Goal: Task Accomplishment & Management: Manage account settings

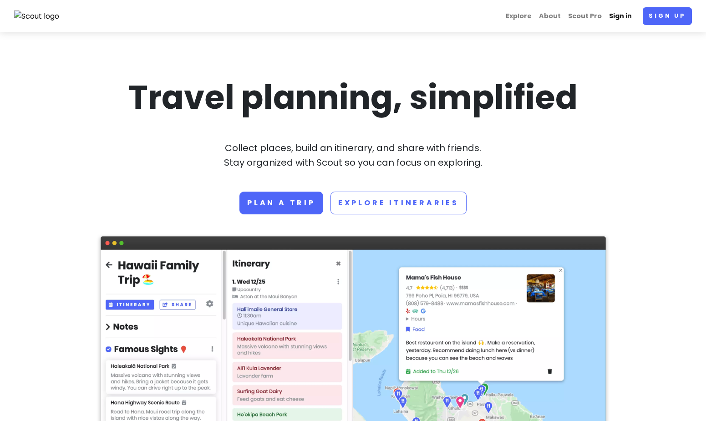
click at [623, 17] on link "Sign in" at bounding box center [621, 16] width 30 height 18
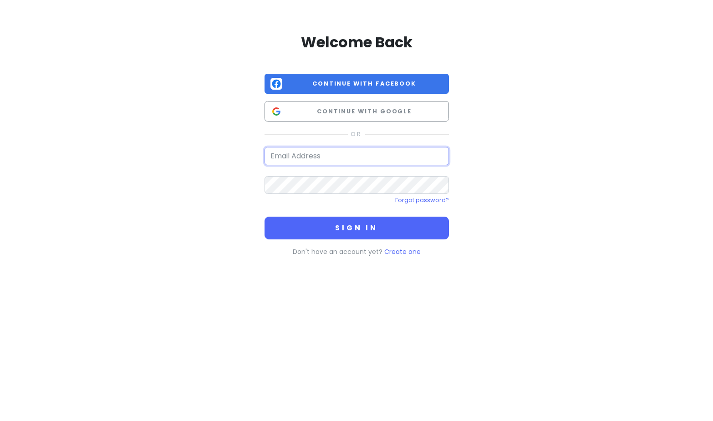
click at [323, 155] on input "email" at bounding box center [357, 156] width 184 height 18
click at [325, 195] on div "Forgot password?" at bounding box center [357, 200] width 184 height 12
click at [265, 217] on button "Sign in" at bounding box center [357, 228] width 184 height 23
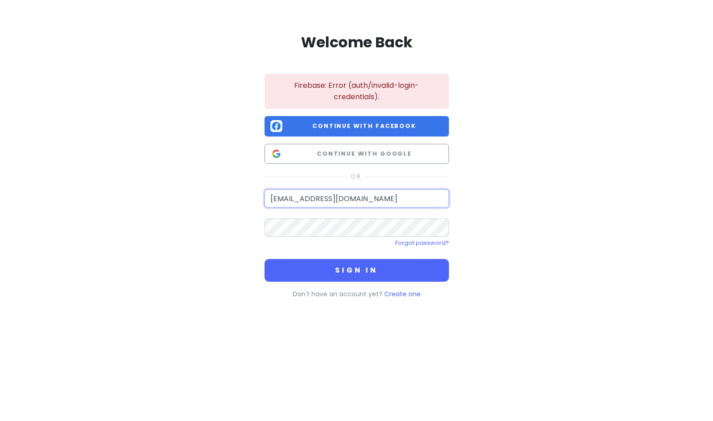
click at [375, 192] on input "[EMAIL_ADDRESS][DOMAIN_NAME]" at bounding box center [357, 198] width 184 height 18
click at [265, 259] on button "Sign in" at bounding box center [357, 270] width 184 height 23
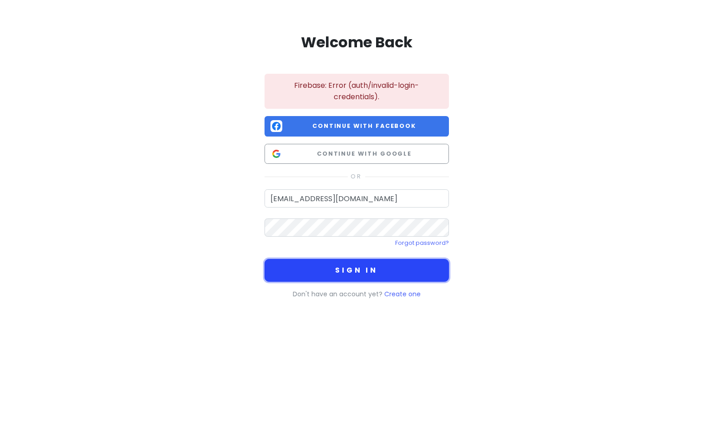
click at [337, 270] on button "Sign in" at bounding box center [357, 270] width 184 height 23
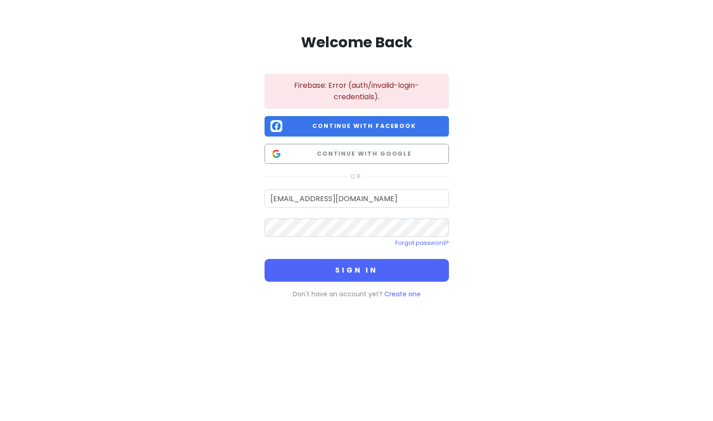
click at [569, 191] on div "Welcome Back Firebase: Error (auth/invalid-login-credentials). Continue with Fa…" at bounding box center [356, 164] width 519 height 329
click at [393, 190] on input "[EMAIL_ADDRESS][DOMAIN_NAME]" at bounding box center [357, 198] width 184 height 18
type input "[EMAIL_ADDRESS][DOMAIN_NAME]"
click at [265, 259] on button "Sign in" at bounding box center [357, 270] width 184 height 23
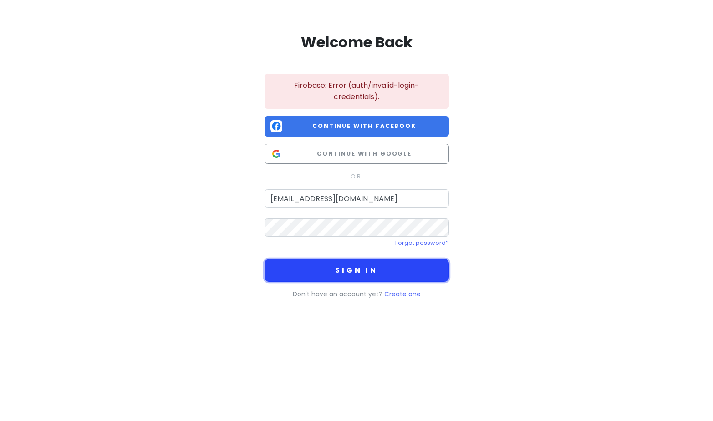
click at [362, 268] on button "Sign in" at bounding box center [357, 270] width 184 height 23
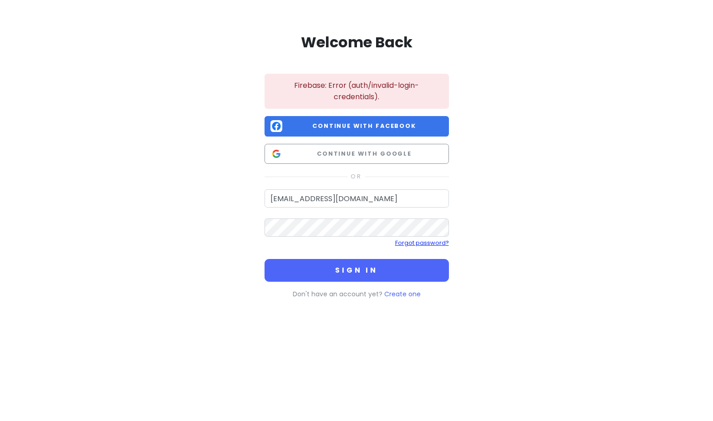
click at [442, 246] on link "Forgot password?" at bounding box center [422, 243] width 54 height 8
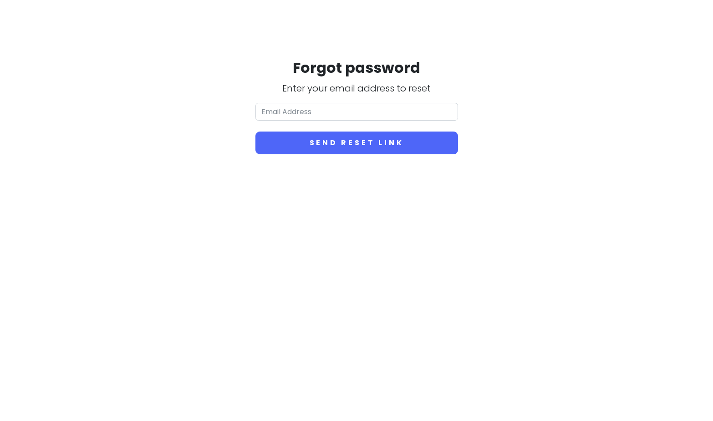
click at [373, 99] on div "Forgot password Enter your email address to reset Send reset link" at bounding box center [356, 106] width 203 height 96
click at [369, 107] on input "email" at bounding box center [356, 112] width 203 height 18
type input "[EMAIL_ADDRESS][DOMAIN_NAME]"
click at [255, 132] on button "Send reset link" at bounding box center [356, 143] width 203 height 23
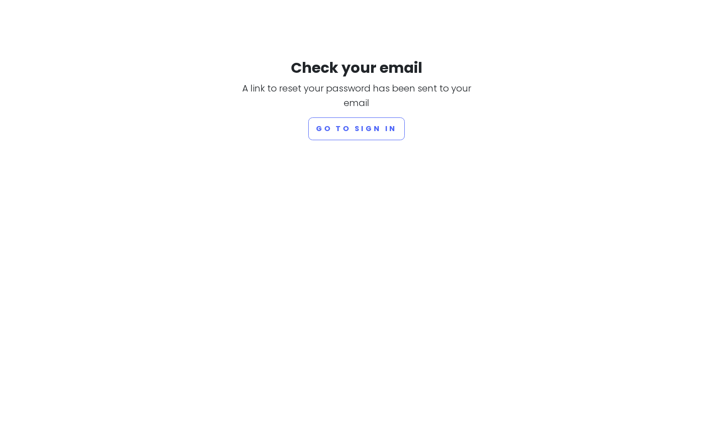
click at [360, 140] on html "Check your email A link to reset your password has been sent to your email Go t…" at bounding box center [356, 70] width 713 height 140
click at [369, 131] on button "Go to sign in" at bounding box center [356, 128] width 97 height 23
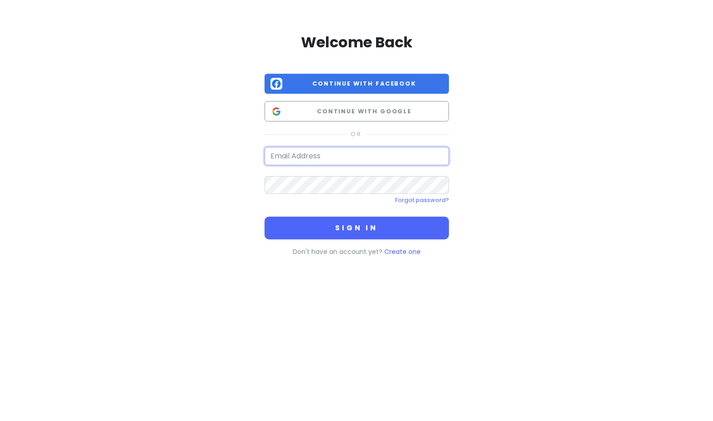
click at [355, 156] on input "email" at bounding box center [357, 156] width 184 height 18
type input "[EMAIL_ADDRESS][DOMAIN_NAME]"
click at [265, 217] on button "Sign in" at bounding box center [357, 228] width 184 height 23
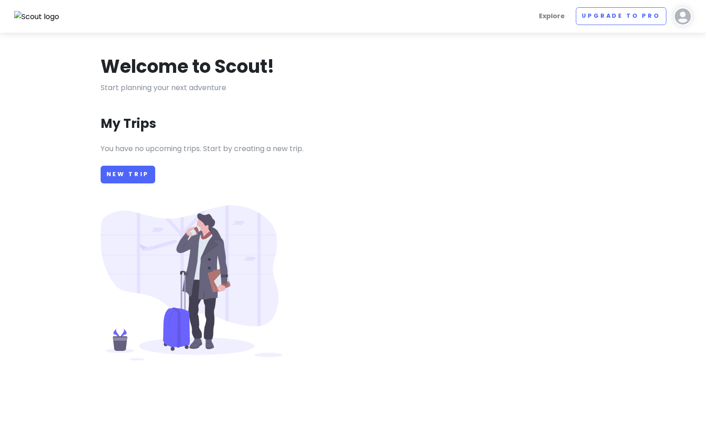
click at [32, 15] on img at bounding box center [37, 17] width 46 height 12
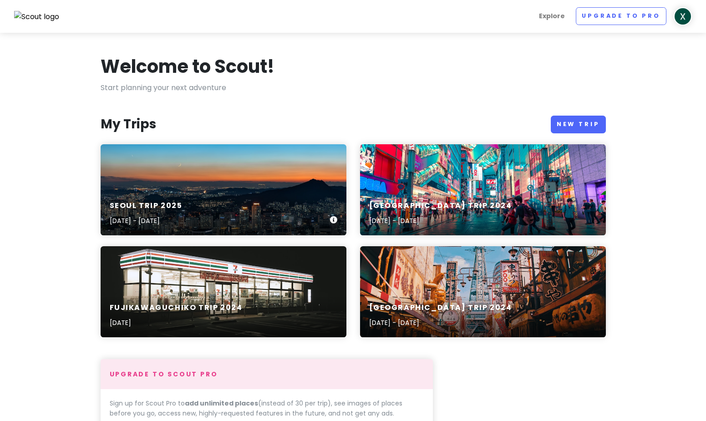
click at [259, 188] on div "[GEOGRAPHIC_DATA] TRIP [DATE], 2025 - [DATE]" at bounding box center [224, 189] width 246 height 91
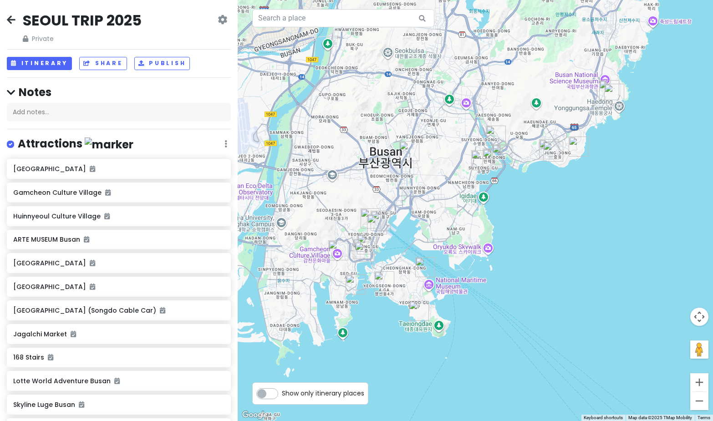
click at [164, 27] on div "[GEOGRAPHIC_DATA] TRIP 2025 Private Change Dates Make a Copy Delete Trip Go Pro…" at bounding box center [119, 27] width 224 height 33
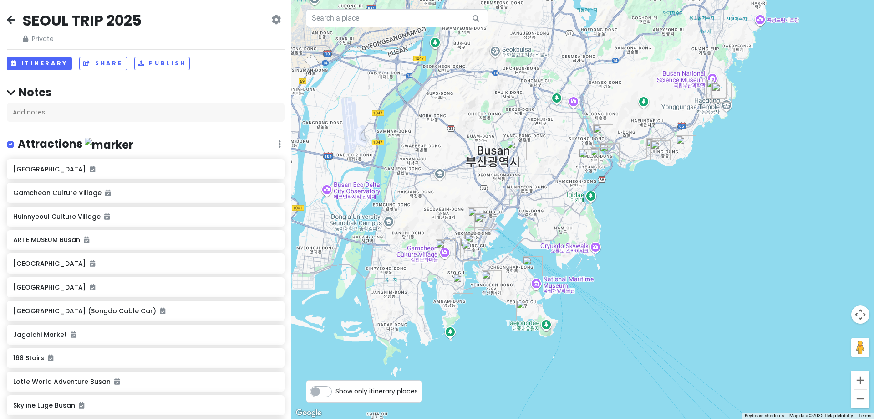
click at [508, 153] on img "Nogadeulda Nog Cafe 녹아들다 녹카페" at bounding box center [517, 150] width 20 height 20
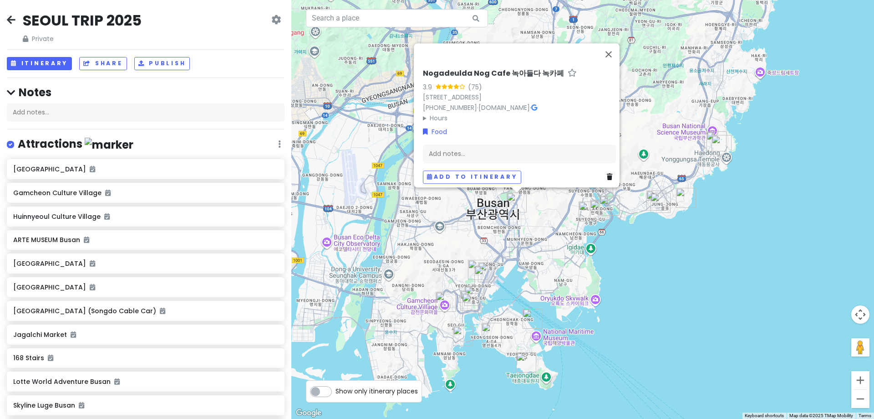
click at [481, 276] on img "Jejuga" at bounding box center [485, 275] width 20 height 20
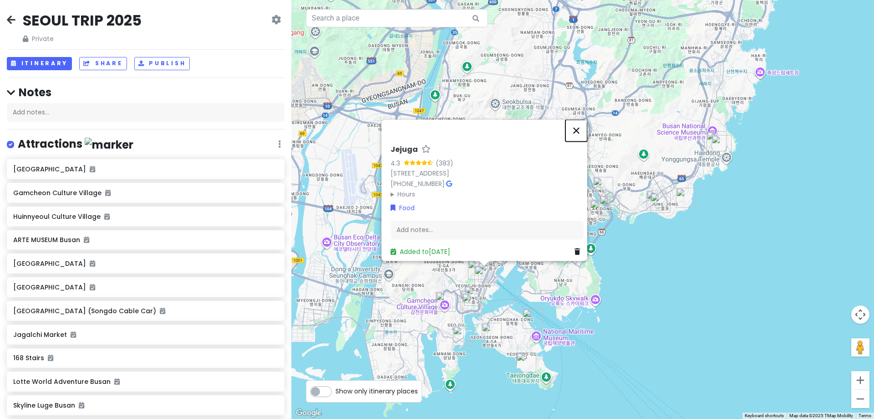
click at [585, 119] on button "Close" at bounding box center [577, 130] width 22 height 22
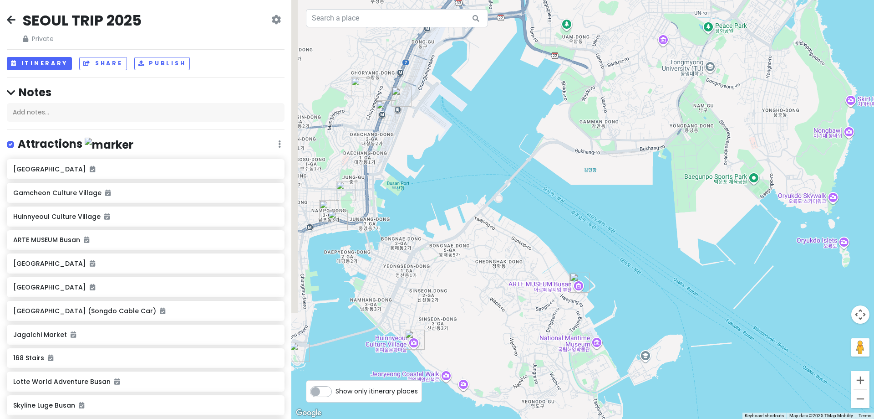
drag, startPoint x: 553, startPoint y: 227, endPoint x: 710, endPoint y: 138, distance: 180.5
click at [706, 129] on div at bounding box center [582, 209] width 583 height 419
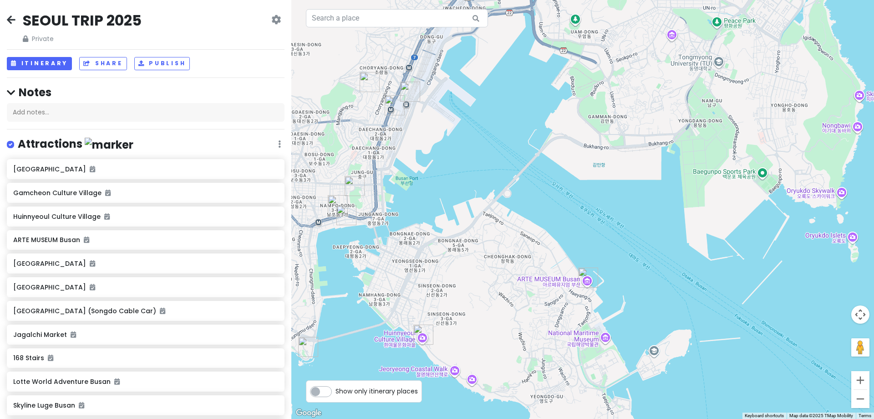
click at [328, 202] on img "BIFF Square" at bounding box center [338, 205] width 20 height 20
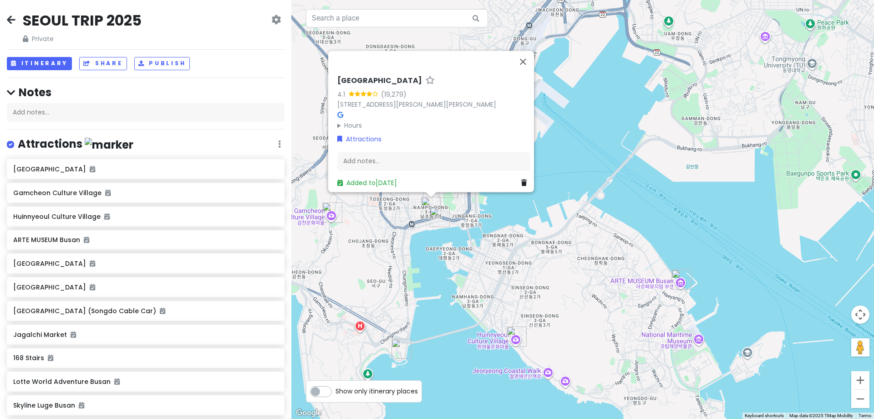
drag, startPoint x: 530, startPoint y: 241, endPoint x: 614, endPoint y: 238, distance: 83.9
click at [614, 238] on div "[GEOGRAPHIC_DATA] 4.1 (19,279) 58-1 Gudeok-[GEOGRAPHIC_DATA] Hours [DATE] Open …" at bounding box center [582, 209] width 583 height 419
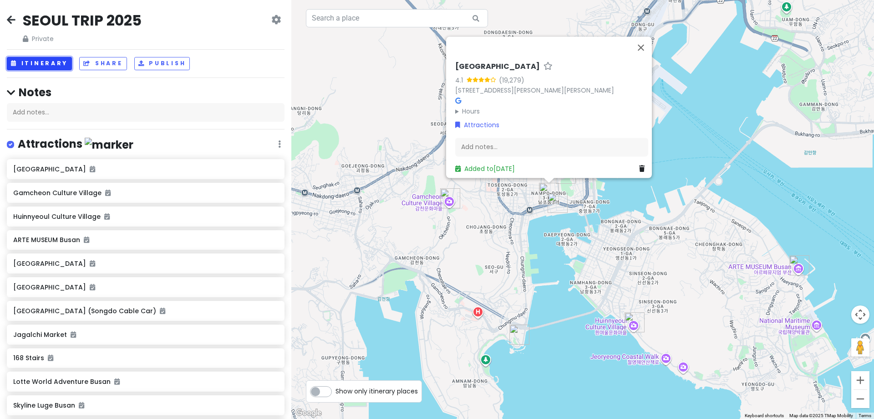
click at [60, 66] on button "Itinerary" at bounding box center [39, 63] width 65 height 13
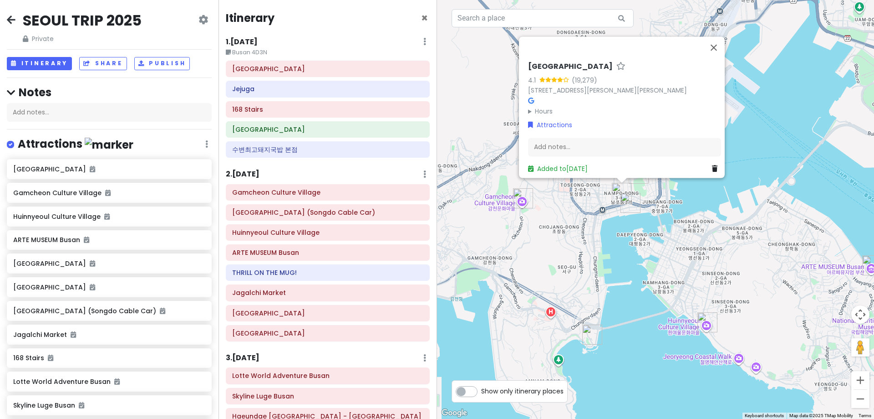
click at [619, 193] on img "BIFF Square" at bounding box center [622, 193] width 20 height 20
click at [387, 146] on h6 "수변최고돼지국밥 본점" at bounding box center [327, 149] width 191 height 8
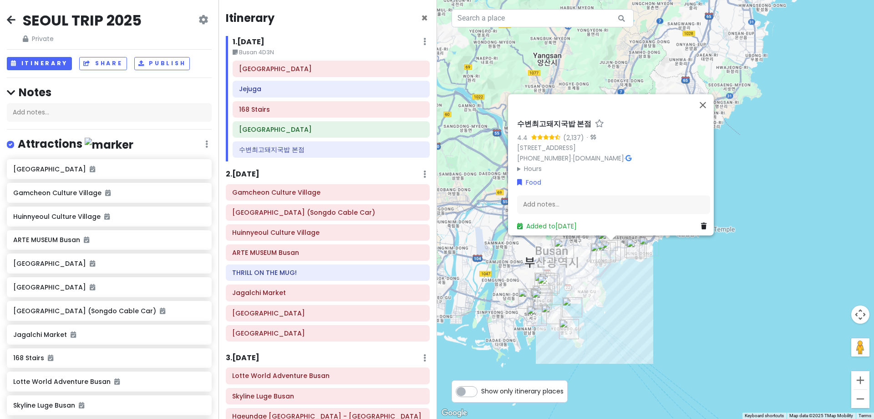
drag, startPoint x: 593, startPoint y: 307, endPoint x: 614, endPoint y: 296, distance: 23.7
click at [614, 296] on div "수변최고돼지국밥 본점 4.4 (2,137) · 9-32 [STREET_ADDRESS] [PHONE_NUMBER] · [DOMAIN_NAME] …" at bounding box center [655, 209] width 437 height 419
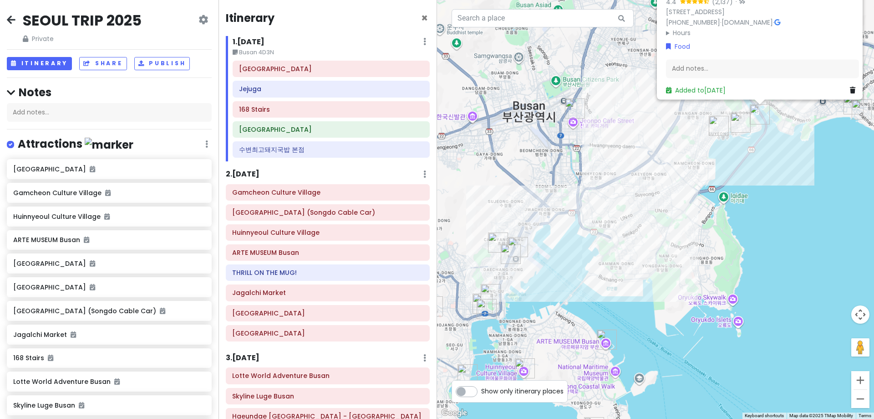
drag, startPoint x: 593, startPoint y: 305, endPoint x: 743, endPoint y: 285, distance: 151.7
click at [706, 285] on div "수변최고돼지국밥 본점 4.4 (2,137) · 9-32 [STREET_ADDRESS] [PHONE_NUMBER] · [DOMAIN_NAME] …" at bounding box center [655, 209] width 437 height 419
click at [309, 192] on h6 "Gamcheon Culture Village" at bounding box center [327, 192] width 191 height 8
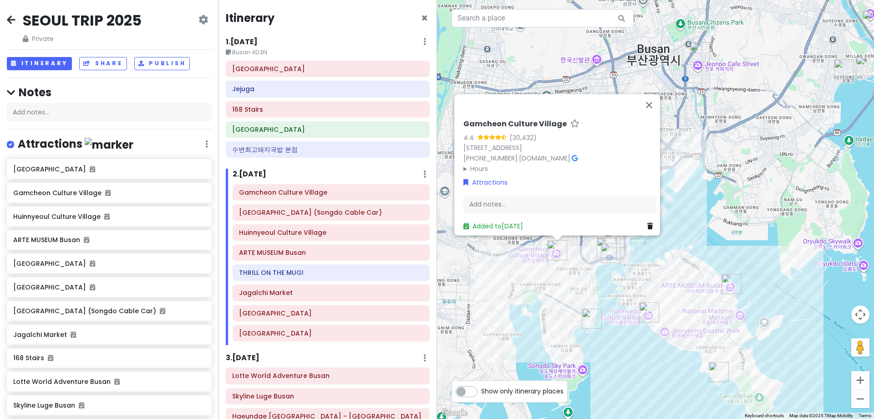
drag, startPoint x: 727, startPoint y: 255, endPoint x: 709, endPoint y: 198, distance: 60.6
click at [706, 188] on div "Gamcheon Culture Village 4.4 (30,432) [STREET_ADDRESS] [PHONE_NUMBER] · [DOMAIN…" at bounding box center [655, 209] width 437 height 419
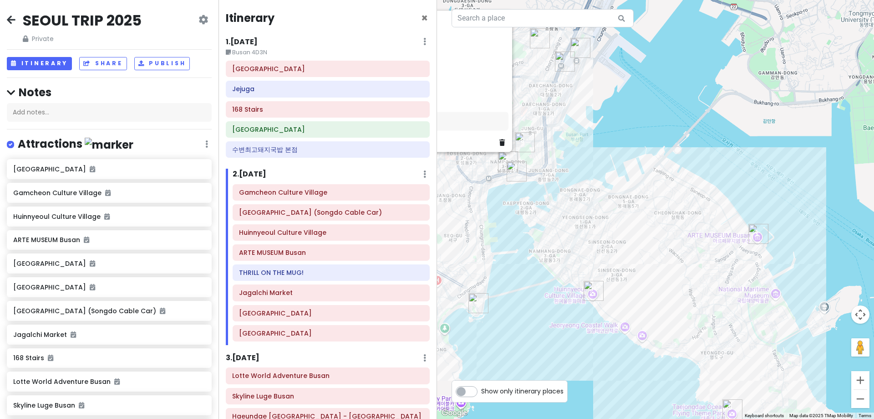
drag, startPoint x: 649, startPoint y: 198, endPoint x: 653, endPoint y: 184, distance: 14.6
click at [653, 184] on div "Gamcheon Culture Village 4.4 (30,432) [STREET_ADDRESS] [PHONE_NUMBER] · [DOMAIN…" at bounding box center [655, 209] width 437 height 419
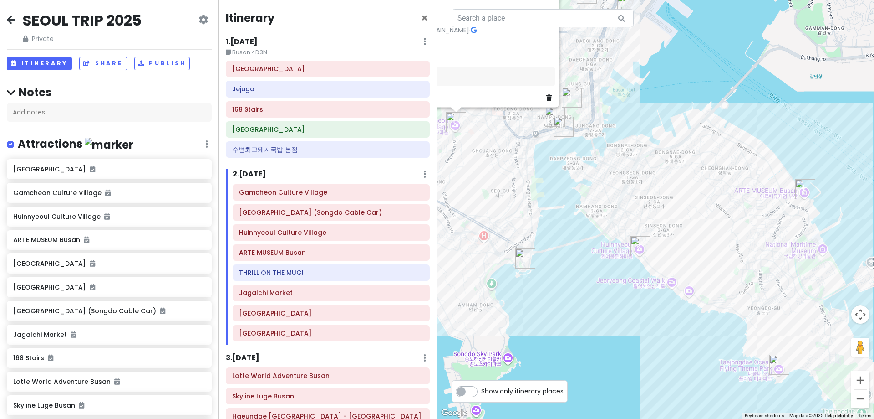
drag, startPoint x: 645, startPoint y: 202, endPoint x: 683, endPoint y: 191, distance: 39.2
click at [683, 191] on div "Gamcheon Culture Village 4.4 (30,432) [STREET_ADDRESS] [PHONE_NUMBER] · [DOMAIN…" at bounding box center [655, 209] width 437 height 419
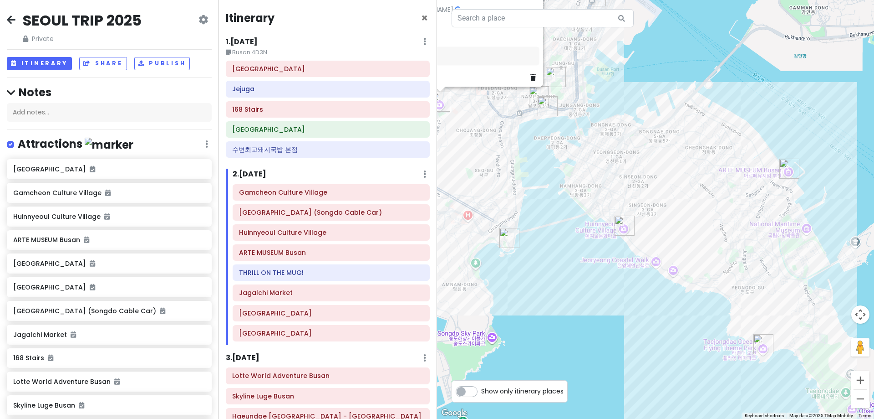
drag, startPoint x: 571, startPoint y: 224, endPoint x: 554, endPoint y: 205, distance: 25.2
click at [554, 205] on div "Gamcheon Culture Village 4.4 (30,432) [STREET_ADDRESS] [PHONE_NUMBER] · [DOMAIN…" at bounding box center [655, 209] width 437 height 419
click at [502, 233] on img "Songdo Bay Station (Songdo Cable Car)" at bounding box center [508, 238] width 20 height 20
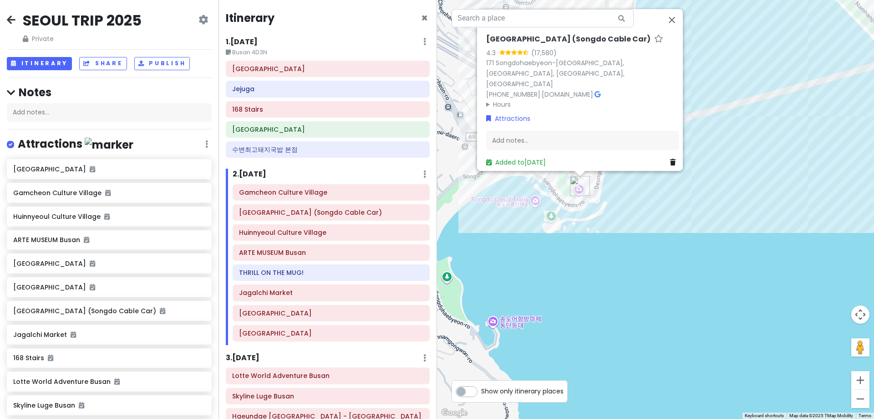
drag, startPoint x: 579, startPoint y: 231, endPoint x: 585, endPoint y: 323, distance: 92.2
click at [585, 323] on div "[GEOGRAPHIC_DATA] (Songdo Cable Car) 4.3 (17,580) [STREET_ADDRESS] [PHONE_NUMBE…" at bounding box center [655, 209] width 437 height 419
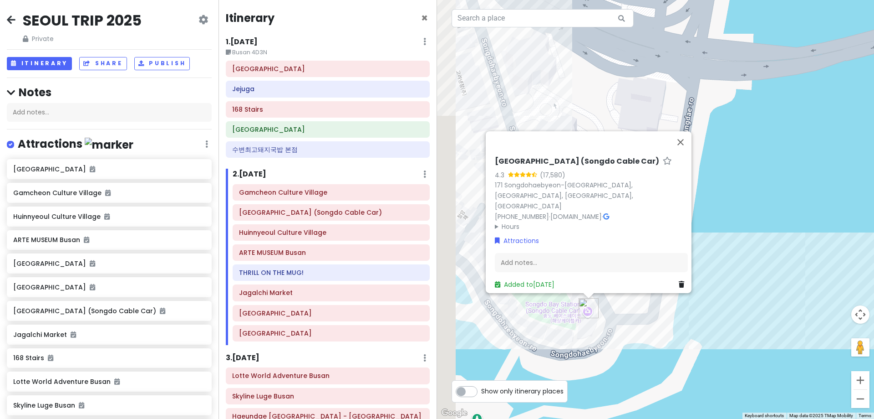
drag, startPoint x: 603, startPoint y: 398, endPoint x: 632, endPoint y: 322, distance: 81.7
click at [635, 321] on div "[GEOGRAPHIC_DATA] (Songdo Cable Car) 4.3 (17,580) [STREET_ADDRESS] [PHONE_NUMBE…" at bounding box center [655, 209] width 437 height 419
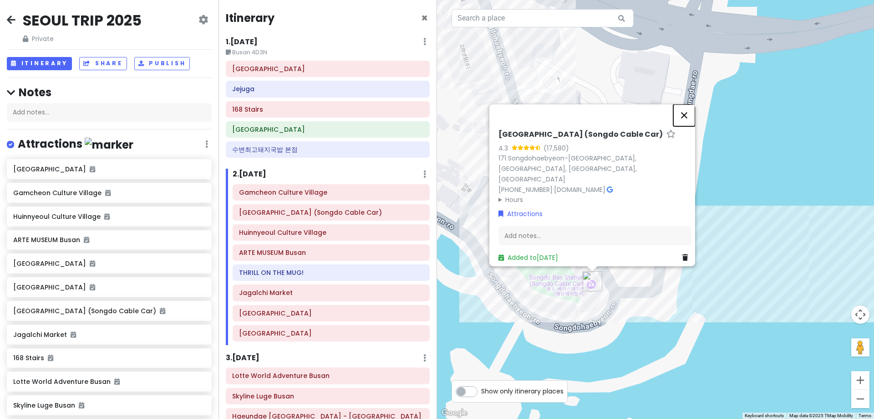
click at [691, 126] on button "Close" at bounding box center [685, 115] width 22 height 22
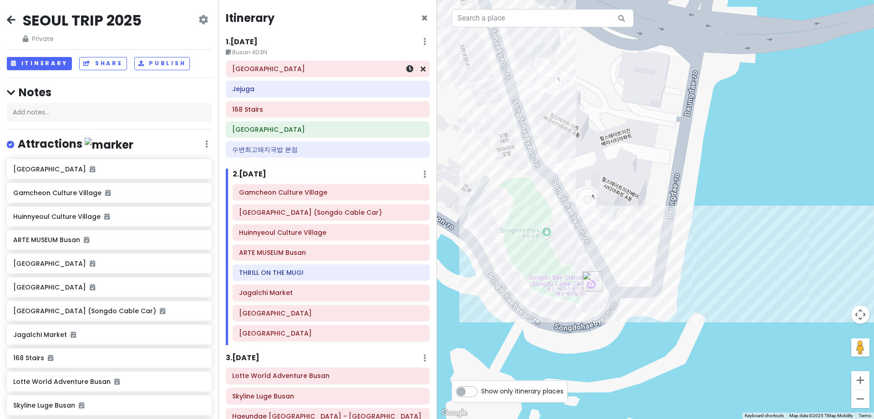
click at [350, 72] on h6 "[GEOGRAPHIC_DATA]" at bounding box center [327, 69] width 191 height 8
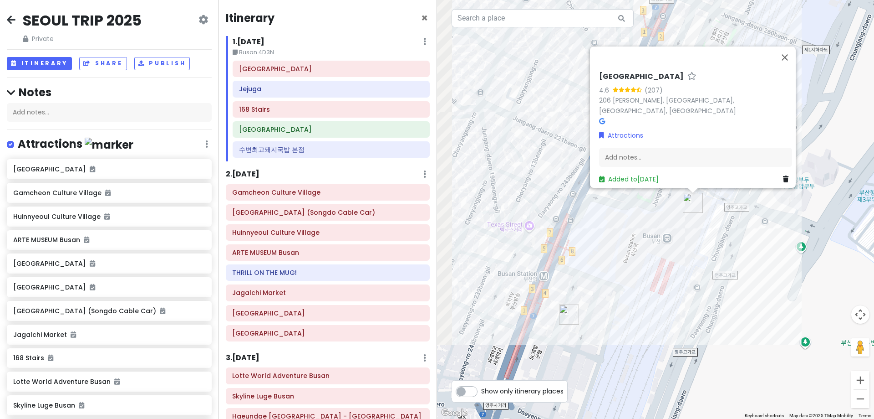
drag, startPoint x: 527, startPoint y: 269, endPoint x: 577, endPoint y: 259, distance: 51.1
click at [577, 259] on div "Busan station 4.6 (207) [STREET_ADDRESS] Attractions Add notes... Added to [DAT…" at bounding box center [655, 209] width 437 height 419
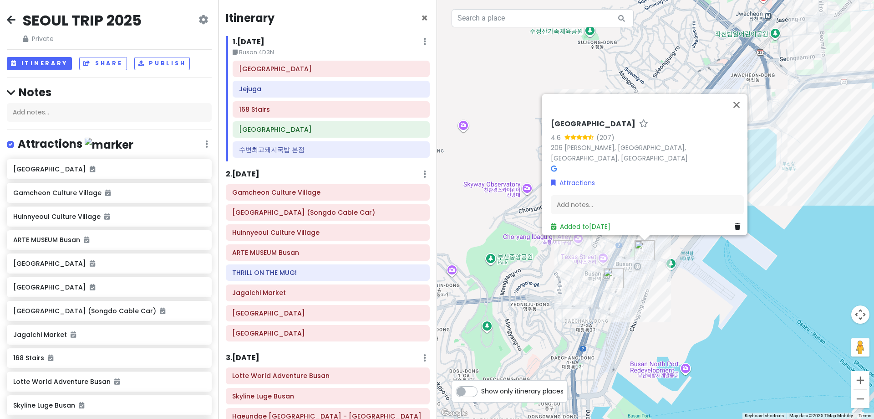
drag, startPoint x: 801, startPoint y: 237, endPoint x: 708, endPoint y: 290, distance: 106.9
click at [706, 290] on div "Busan station 4.6 (207) [STREET_ADDRESS] Attractions Add notes... Added to [DAT…" at bounding box center [655, 209] width 437 height 419
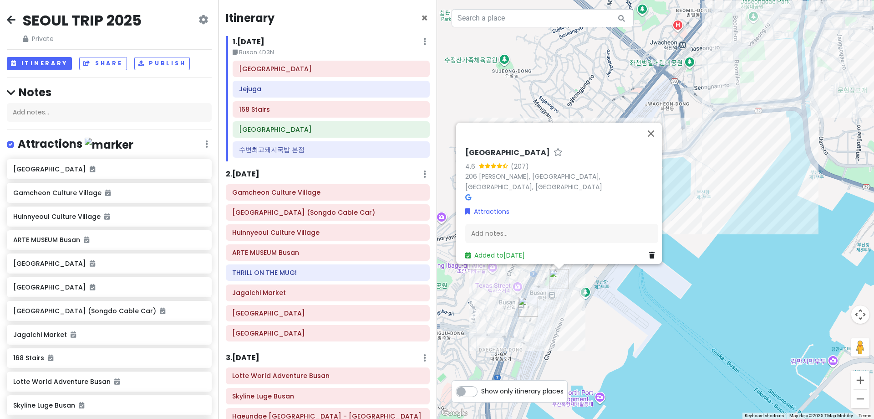
drag, startPoint x: 756, startPoint y: 277, endPoint x: 729, endPoint y: 276, distance: 27.8
click at [706, 276] on div "Busan station 4.6 (207) [STREET_ADDRESS] Attractions Add notes... Added to [DAT…" at bounding box center [655, 209] width 437 height 419
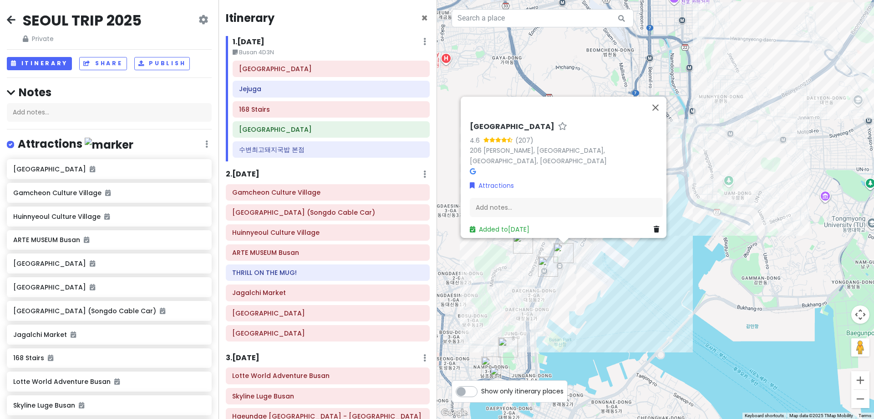
drag, startPoint x: 779, startPoint y: 270, endPoint x: 699, endPoint y: 250, distance: 82.5
click at [699, 250] on div "Busan station 4.6 (207) [STREET_ADDRESS] Attractions Add notes... Added to [DAT…" at bounding box center [655, 209] width 437 height 419
click at [549, 262] on img "Jejuga" at bounding box center [550, 265] width 20 height 20
click at [548, 263] on img "Jejuga" at bounding box center [550, 266] width 20 height 20
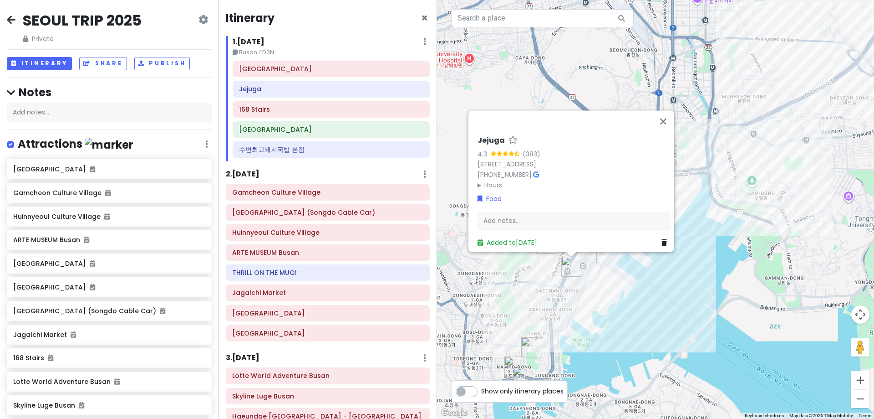
click at [493, 136] on h6 "Jejuga" at bounding box center [491, 141] width 27 height 10
click at [665, 104] on button "Close" at bounding box center [664, 115] width 22 height 22
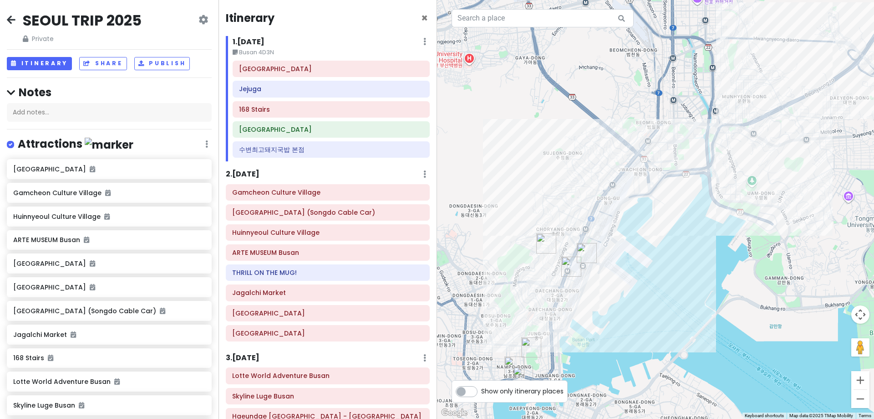
click at [542, 239] on img "168 Stairs" at bounding box center [546, 243] width 20 height 20
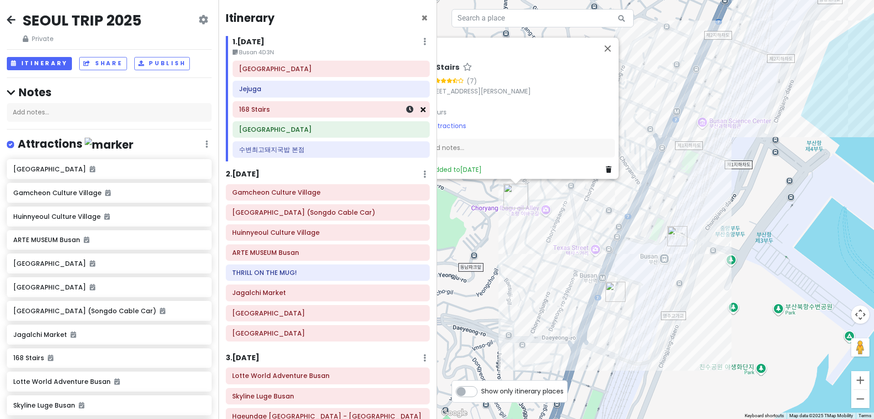
click at [421, 110] on icon at bounding box center [423, 109] width 5 height 7
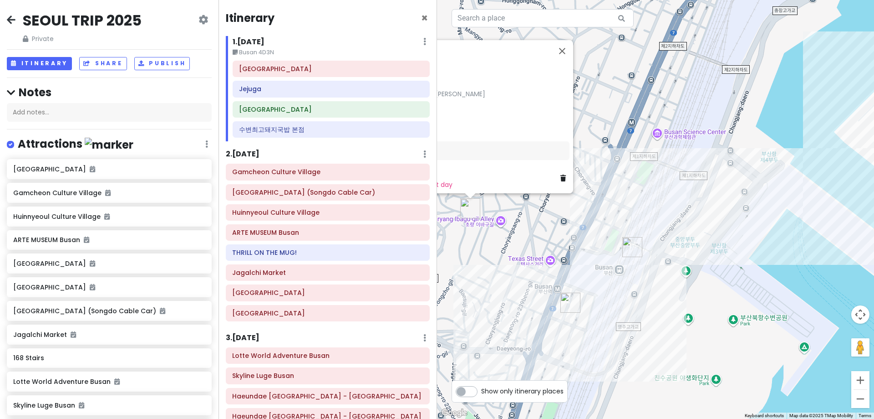
drag, startPoint x: 740, startPoint y: 292, endPoint x: 675, endPoint y: 292, distance: 65.1
click at [696, 303] on div "168 Stairs 3.7 (7) 12 Yeongcho-gil 191beon-[GEOGRAPHIC_DATA] Hours [DATE] Open …" at bounding box center [655, 209] width 437 height 419
click at [380, 173] on h6 "Gamcheon Culture Village" at bounding box center [327, 172] width 191 height 8
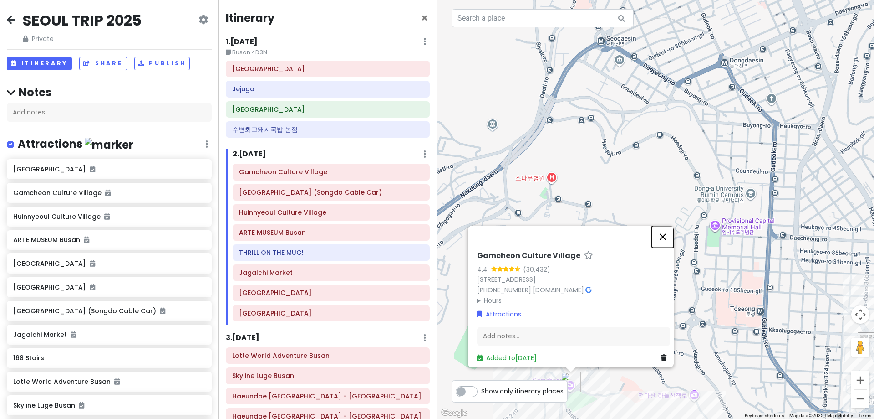
click at [665, 233] on button "Close" at bounding box center [663, 236] width 22 height 22
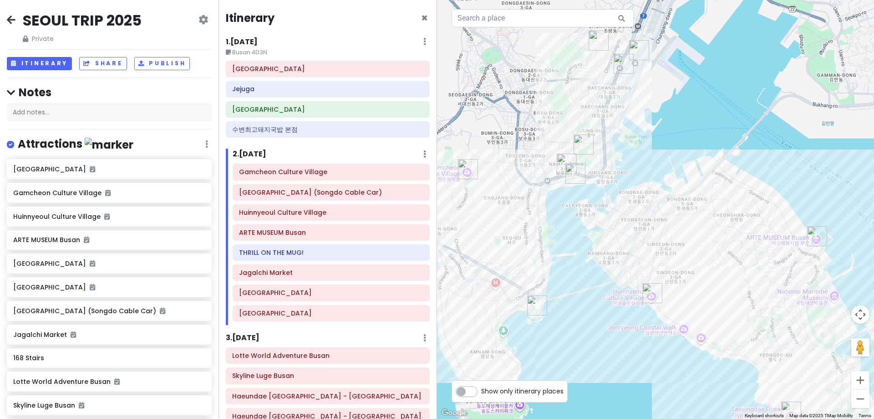
drag, startPoint x: 670, startPoint y: 310, endPoint x: 546, endPoint y: 123, distance: 224.2
click at [546, 123] on div at bounding box center [655, 209] width 437 height 419
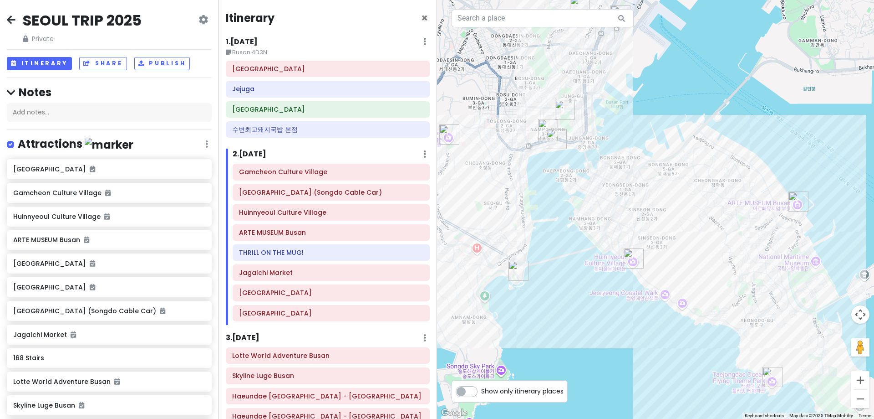
drag, startPoint x: 607, startPoint y: 275, endPoint x: 588, endPoint y: 244, distance: 36.0
click at [588, 244] on div at bounding box center [655, 209] width 437 height 419
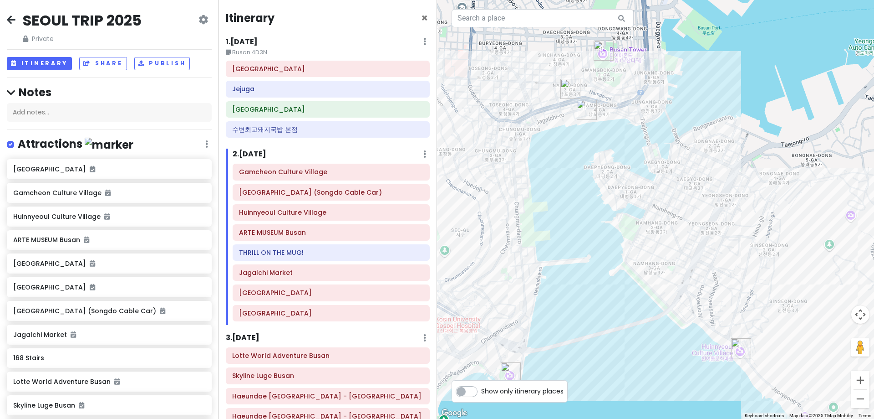
drag, startPoint x: 570, startPoint y: 169, endPoint x: 572, endPoint y: 272, distance: 102.9
click at [572, 270] on div at bounding box center [655, 209] width 437 height 419
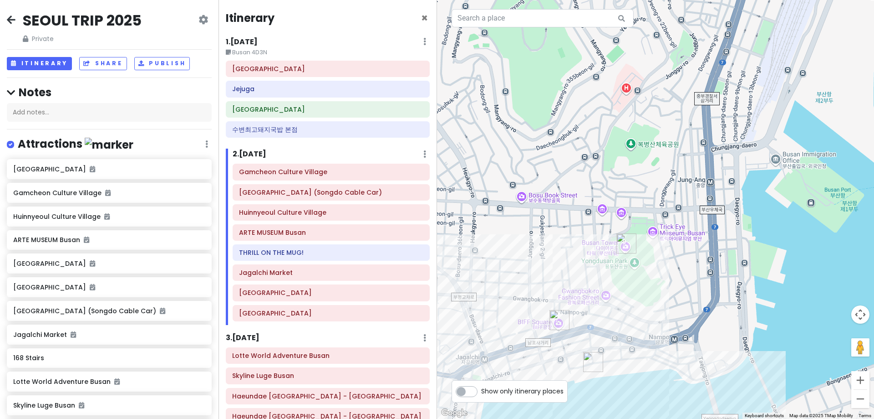
drag, startPoint x: 578, startPoint y: 285, endPoint x: 572, endPoint y: 219, distance: 65.8
click at [573, 220] on div at bounding box center [655, 209] width 437 height 419
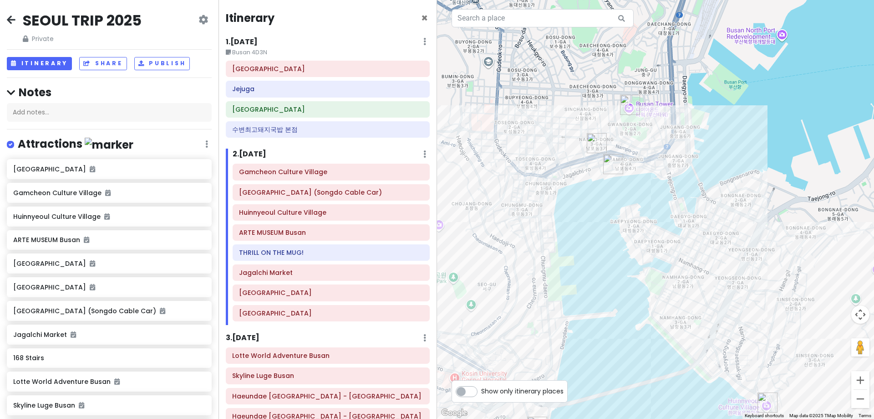
drag, startPoint x: 719, startPoint y: 250, endPoint x: 698, endPoint y: 204, distance: 50.1
click at [698, 204] on div at bounding box center [655, 209] width 437 height 419
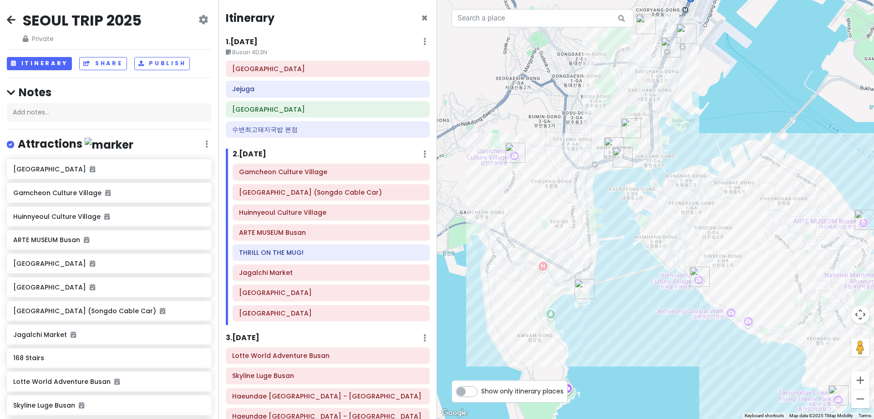
drag, startPoint x: 770, startPoint y: 211, endPoint x: 744, endPoint y: 218, distance: 26.8
click at [706, 218] on div at bounding box center [655, 209] width 437 height 419
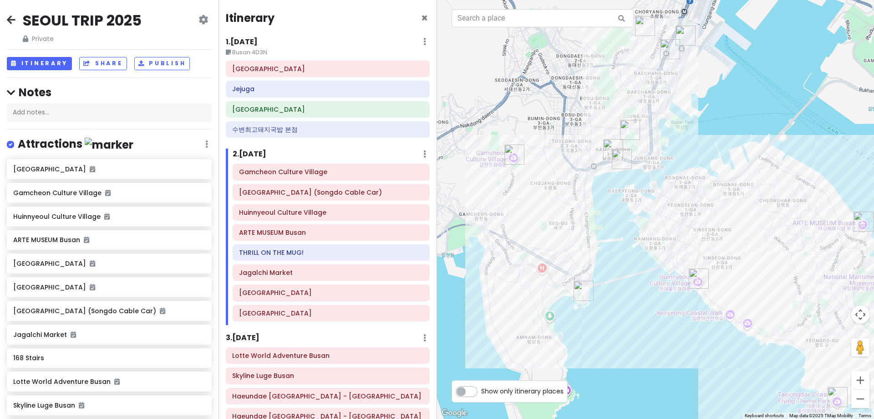
scroll to position [103, 0]
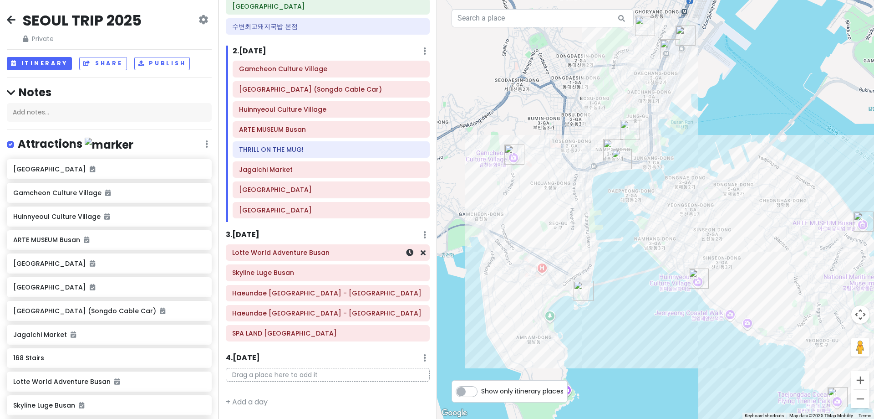
click at [345, 250] on h6 "Lotte World Adventure Busan" at bounding box center [327, 252] width 191 height 8
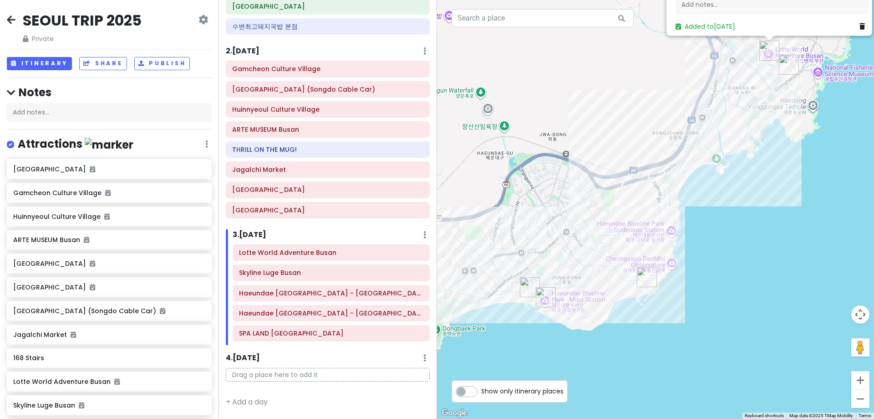
drag, startPoint x: 598, startPoint y: 300, endPoint x: 629, endPoint y: 159, distance: 144.1
click at [629, 157] on div "Lotte World Adventure Busan 4.1 (2,804) [STREET_ADDRESS] [PHONE_NUMBER][DATE][D…" at bounding box center [655, 209] width 437 height 419
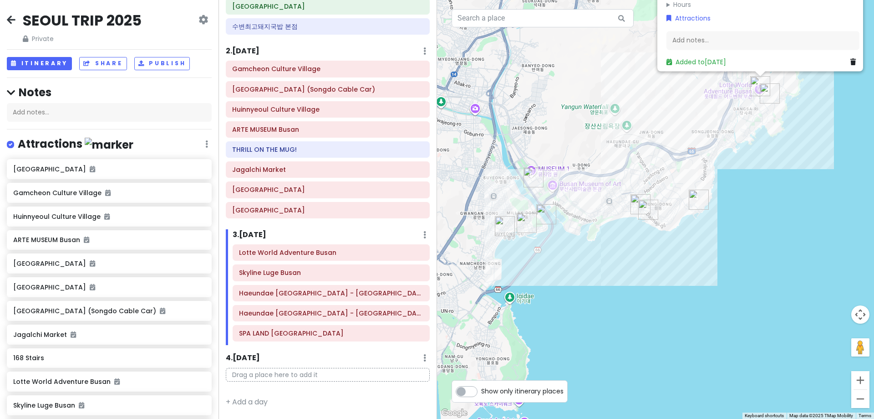
drag, startPoint x: 608, startPoint y: 288, endPoint x: 673, endPoint y: 283, distance: 64.9
click at [673, 283] on div "Lotte World Adventure Busan 4.1 (2,804) [STREET_ADDRESS] [PHONE_NUMBER][DATE][D…" at bounding box center [655, 209] width 437 height 419
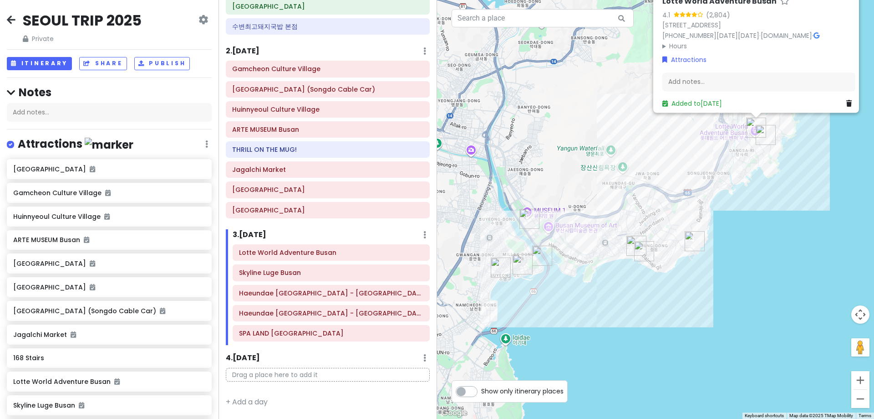
drag, startPoint x: 726, startPoint y: 266, endPoint x: 730, endPoint y: 300, distance: 33.9
click at [706, 300] on div "Lotte World Adventure Busan 4.1 (2,804) [STREET_ADDRESS] [PHONE_NUMBER][DATE][D…" at bounding box center [655, 209] width 437 height 419
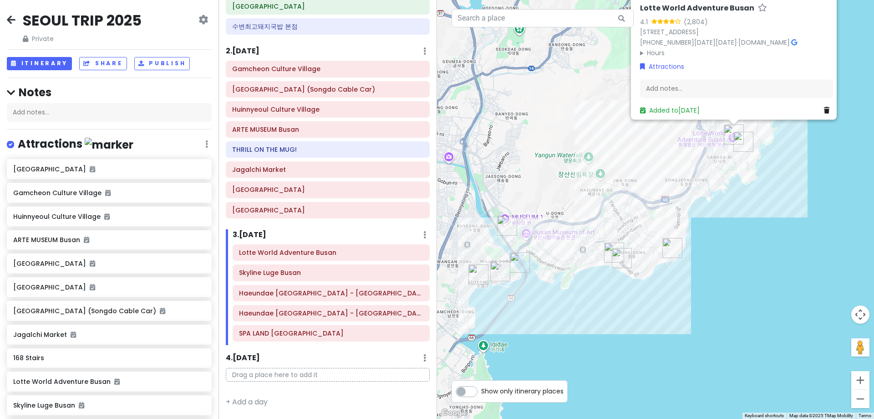
drag, startPoint x: 581, startPoint y: 292, endPoint x: 687, endPoint y: 320, distance: 109.2
click at [687, 320] on div "Lotte World Adventure Busan 4.1 (2,804) [STREET_ADDRESS] [PHONE_NUMBER][DATE][D…" at bounding box center [655, 209] width 437 height 419
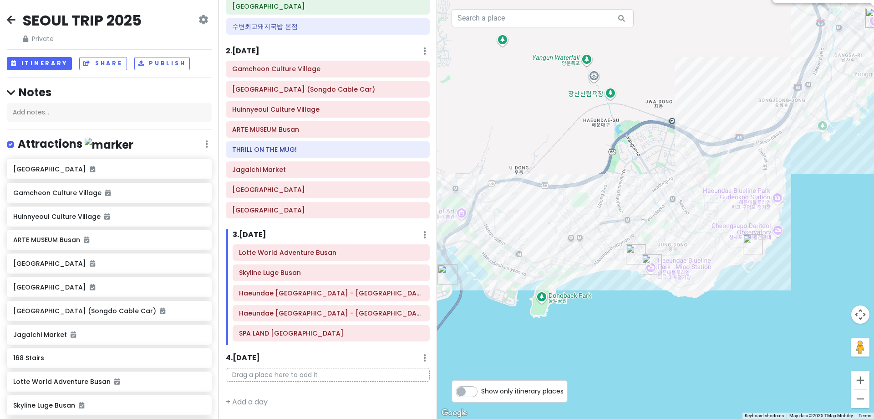
drag, startPoint x: 728, startPoint y: 311, endPoint x: 683, endPoint y: 341, distance: 53.7
click at [683, 341] on div "Lotte World Adventure Busan 4.1 (2,804) [STREET_ADDRESS] [PHONE_NUMBER][DATE][D…" at bounding box center [655, 209] width 437 height 419
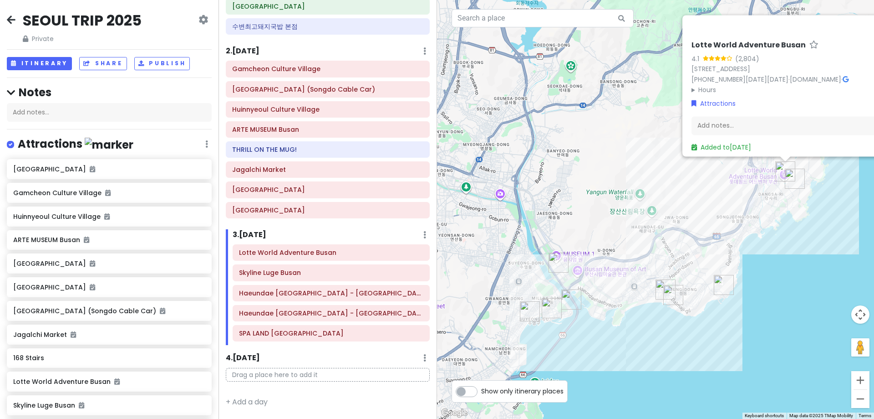
drag, startPoint x: 785, startPoint y: 337, endPoint x: 774, endPoint y: 340, distance: 10.9
click at [706, 340] on div "Lotte World Adventure Busan 4.1 (2,804) [STREET_ADDRESS] [PHONE_NUMBER][DATE][D…" at bounding box center [655, 209] width 437 height 419
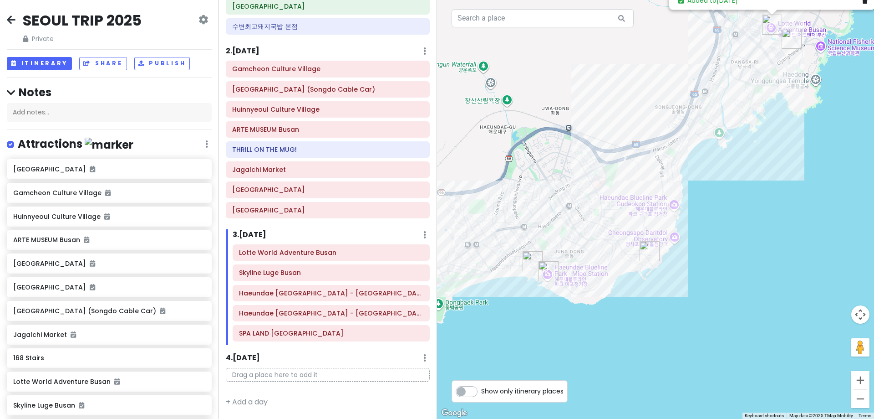
drag, startPoint x: 778, startPoint y: 195, endPoint x: 770, endPoint y: 231, distance: 36.8
click at [706, 231] on div "Lotte World Adventure Busan 4.1 (2,804) [STREET_ADDRESS] [PHONE_NUMBER][DATE][D…" at bounding box center [655, 209] width 437 height 419
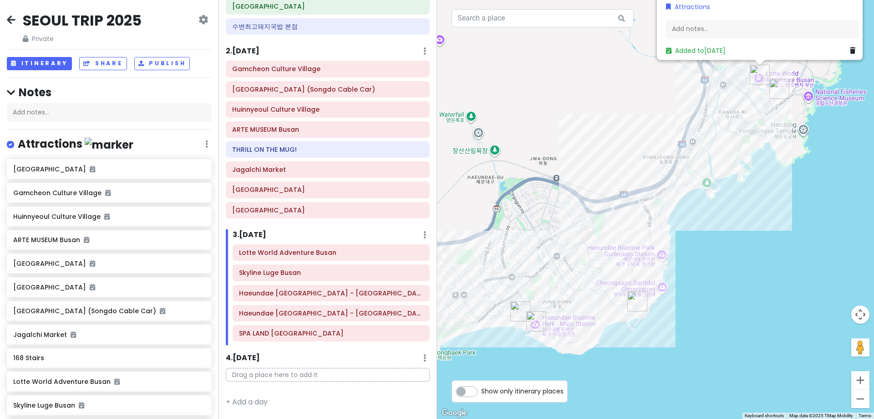
drag, startPoint x: 793, startPoint y: 108, endPoint x: 766, endPoint y: 175, distance: 72.6
click at [706, 175] on div "Lotte World Adventure Busan 4.1 (2,804) [STREET_ADDRESS] [PHONE_NUMBER][DATE][D…" at bounding box center [655, 209] width 437 height 419
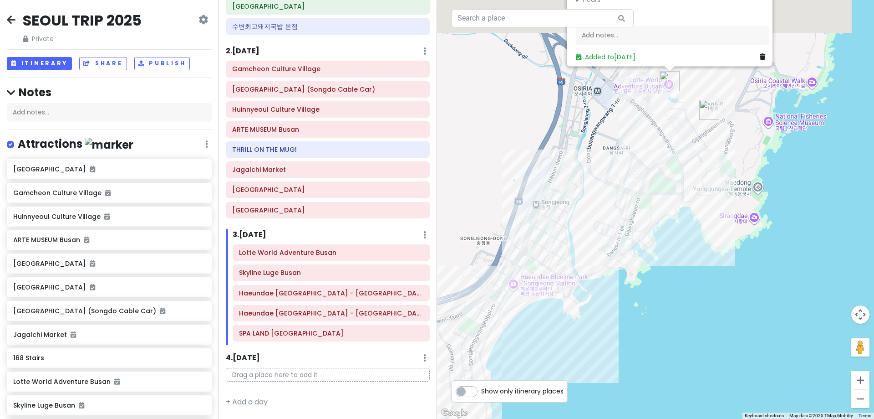
drag, startPoint x: 822, startPoint y: 195, endPoint x: 828, endPoint y: 273, distance: 77.6
click at [706, 273] on div "Lotte World Adventure Busan 4.1 (2,804) [STREET_ADDRESS] [PHONE_NUMBER][DATE][D…" at bounding box center [655, 209] width 437 height 419
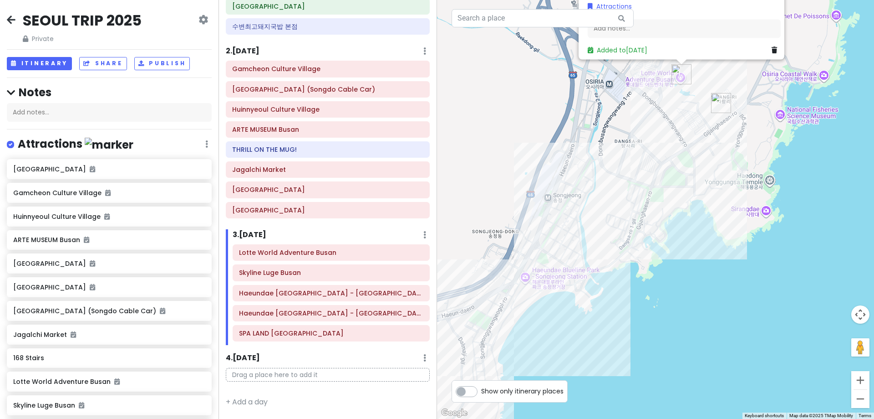
drag, startPoint x: 607, startPoint y: 335, endPoint x: 618, endPoint y: 315, distance: 22.8
click at [618, 315] on div "Lotte World Adventure Busan 4.1 (2,804) [STREET_ADDRESS] [PHONE_NUMBER][DATE][D…" at bounding box center [655, 209] width 437 height 419
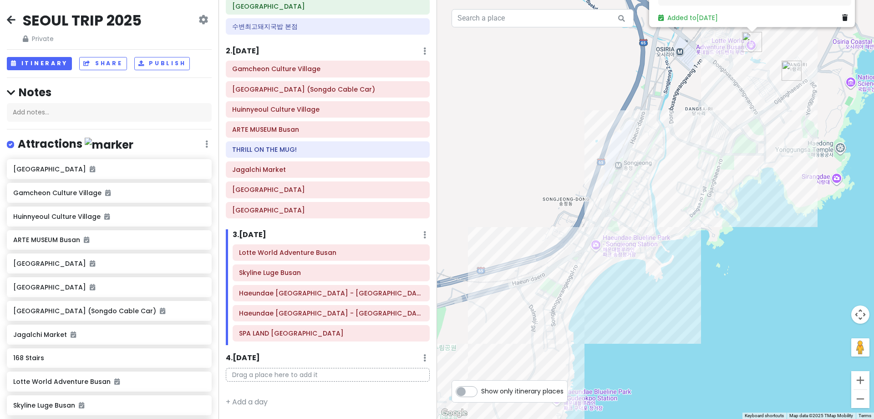
drag, startPoint x: 667, startPoint y: 210, endPoint x: 739, endPoint y: 178, distance: 78.5
click at [706, 178] on div "Lotte World Adventure Busan 4.1 (2,804) [STREET_ADDRESS] [PHONE_NUMBER][DATE][D…" at bounding box center [655, 209] width 437 height 419
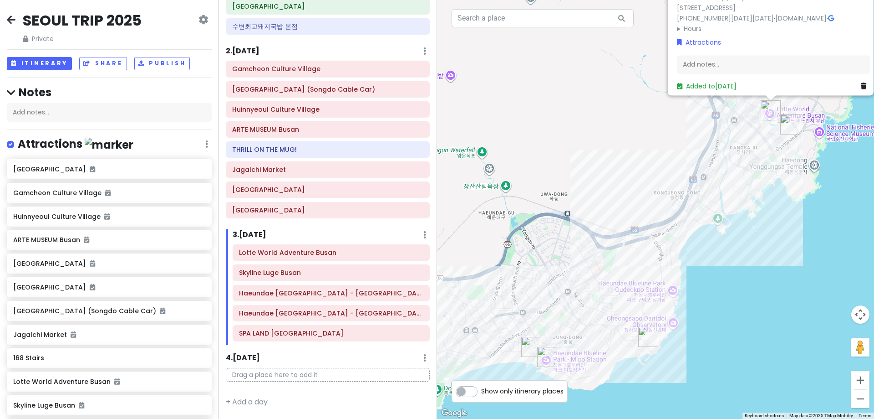
drag, startPoint x: 745, startPoint y: 291, endPoint x: 749, endPoint y: 261, distance: 30.3
click at [706, 261] on div "Lotte World Adventure Busan 4.1 (2,804) [STREET_ADDRESS] [PHONE_NUMBER][DATE][D…" at bounding box center [655, 209] width 437 height 419
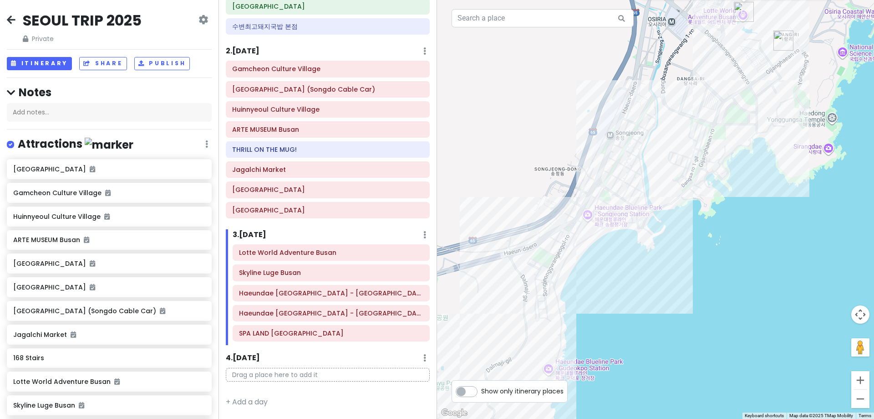
drag, startPoint x: 766, startPoint y: 280, endPoint x: 717, endPoint y: 355, distance: 89.6
click at [706, 355] on div "Lotte World Adventure Busan 4.1 (2,804) [STREET_ADDRESS] [PHONE_NUMBER][DATE][D…" at bounding box center [655, 209] width 437 height 419
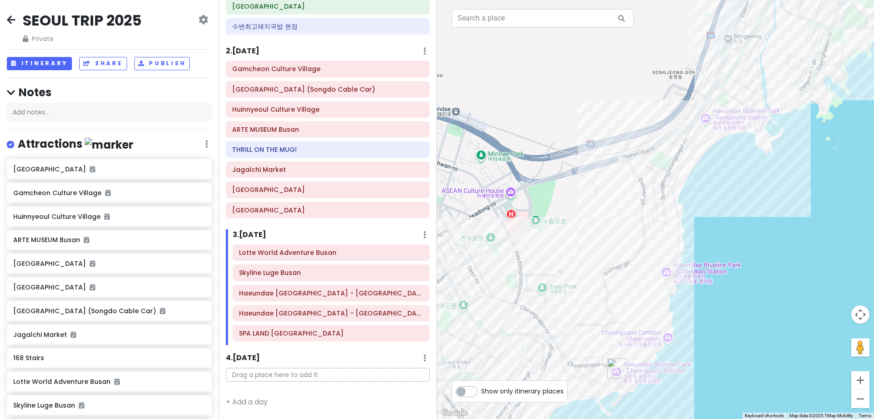
drag, startPoint x: 636, startPoint y: 273, endPoint x: 749, endPoint y: 177, distance: 147.6
click at [706, 177] on div "Lotte World Adventure Busan 4.1 (2,804) [STREET_ADDRESS] [PHONE_NUMBER][DATE][D…" at bounding box center [655, 209] width 437 height 419
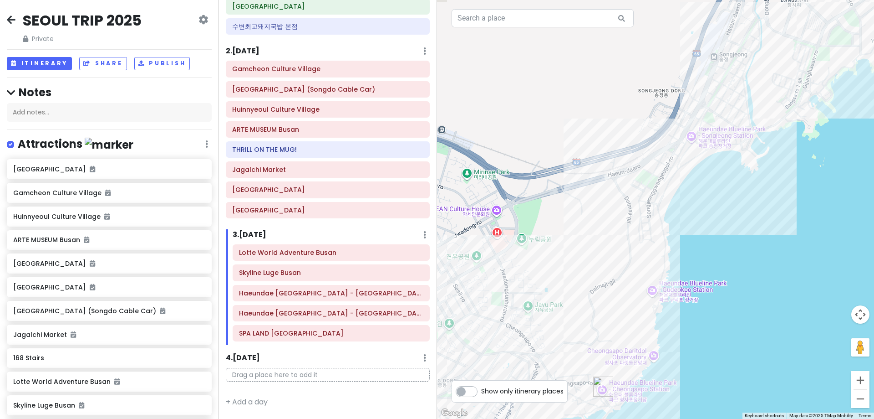
drag, startPoint x: 735, startPoint y: 260, endPoint x: 720, endPoint y: 278, distance: 24.0
click at [706, 278] on div "Lotte World Adventure Busan 4.1 (2,804) [STREET_ADDRESS] [PHONE_NUMBER][DATE][D…" at bounding box center [655, 209] width 437 height 419
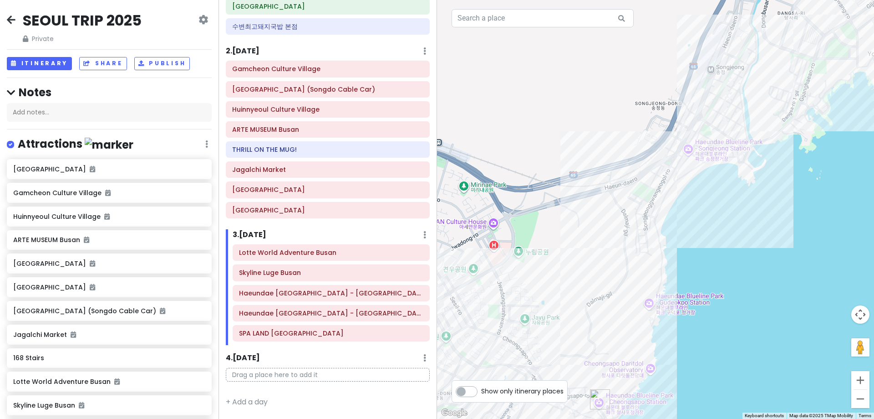
drag, startPoint x: 743, startPoint y: 252, endPoint x: 776, endPoint y: 160, distance: 97.9
click at [706, 160] on div "Lotte World Adventure Busan 4.1 (2,804) [STREET_ADDRESS] [PHONE_NUMBER][DATE][D…" at bounding box center [655, 209] width 437 height 419
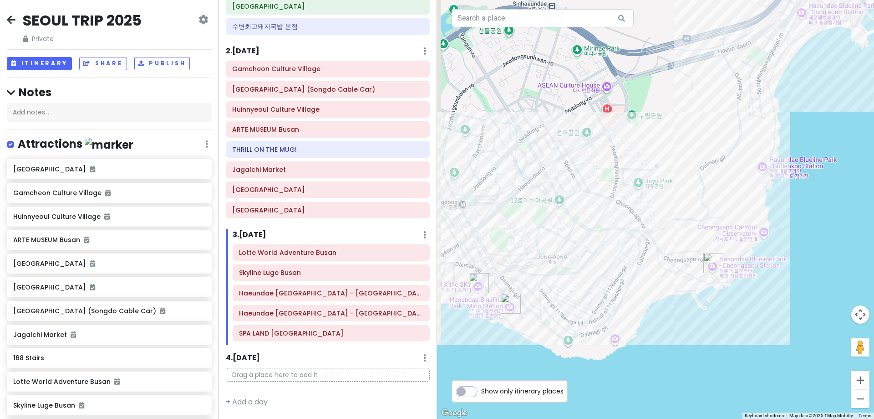
drag, startPoint x: 702, startPoint y: 333, endPoint x: 758, endPoint y: 327, distance: 56.3
click at [706, 327] on div "Lotte World Adventure Busan 4.1 (2,804) [STREET_ADDRESS] [PHONE_NUMBER][DATE][D…" at bounding box center [655, 209] width 437 height 419
drag, startPoint x: 770, startPoint y: 330, endPoint x: 680, endPoint y: 408, distance: 119.4
click at [680, 408] on div "Lotte World Adventure Busan 4.1 (2,804) [STREET_ADDRESS] [PHONE_NUMBER][DATE][D…" at bounding box center [655, 209] width 437 height 419
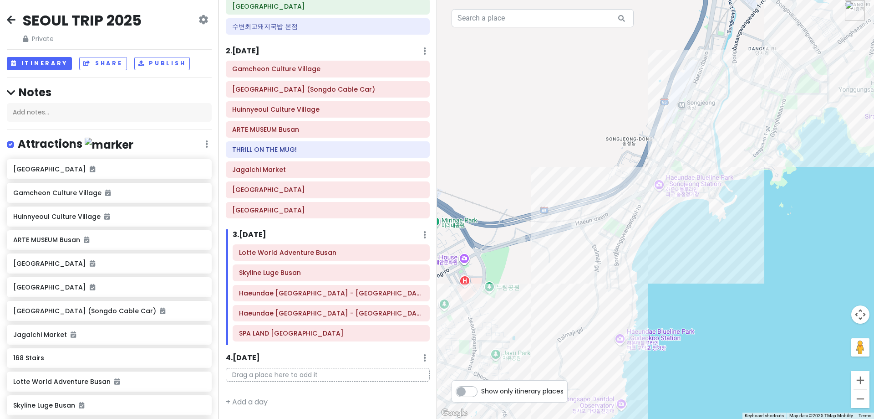
drag, startPoint x: 746, startPoint y: 303, endPoint x: 756, endPoint y: 328, distance: 27.1
click at [706, 328] on div "Lotte World Adventure Busan 4.1 (2,804) [STREET_ADDRESS] [PHONE_NUMBER][DATE][D…" at bounding box center [655, 209] width 437 height 419
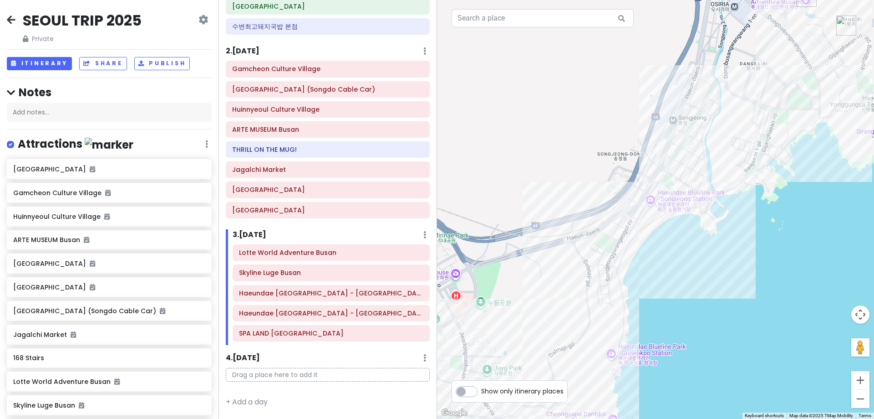
drag, startPoint x: 745, startPoint y: 348, endPoint x: 717, endPoint y: 411, distance: 69.1
click at [706, 411] on div "Lotte World Adventure Busan 4.1 (2,804) [STREET_ADDRESS] [PHONE_NUMBER][DATE][D…" at bounding box center [655, 209] width 437 height 419
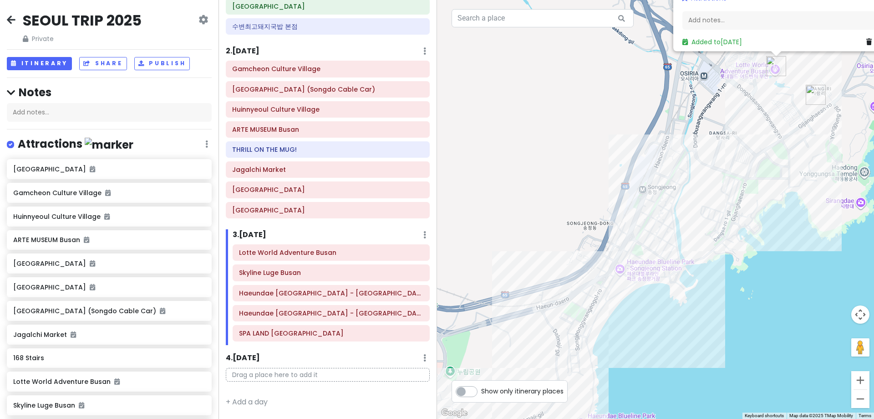
drag, startPoint x: 718, startPoint y: 406, endPoint x: 763, endPoint y: 315, distance: 101.0
click at [706, 315] on div "Lotte World Adventure Busan 4.1 (2,804) [STREET_ADDRESS] [PHONE_NUMBER][DATE][D…" at bounding box center [655, 209] width 437 height 419
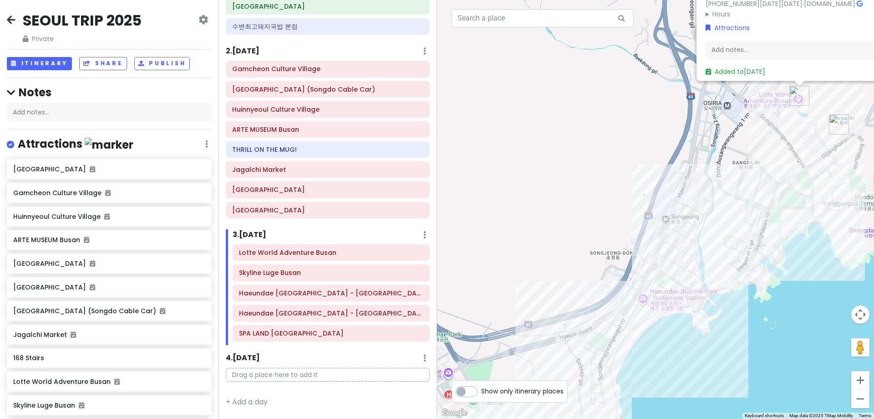
drag, startPoint x: 791, startPoint y: 224, endPoint x: 758, endPoint y: 353, distance: 133.0
click at [706, 353] on div "Lotte World Adventure Busan 4.1 (2,804) [STREET_ADDRESS] [PHONE_NUMBER][DATE][D…" at bounding box center [655, 209] width 437 height 419
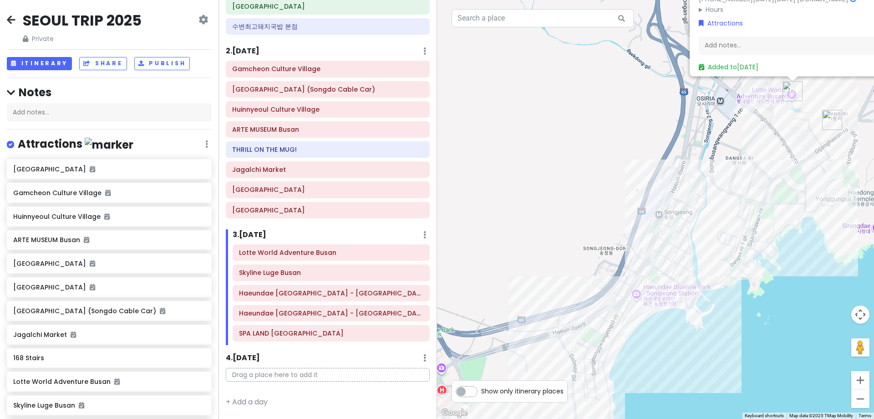
drag, startPoint x: 746, startPoint y: 410, endPoint x: 752, endPoint y: 406, distance: 7.2
click at [706, 406] on div "Lotte World Adventure Busan 4.1 (2,804) [STREET_ADDRESS] [PHONE_NUMBER][DATE][D…" at bounding box center [655, 209] width 437 height 419
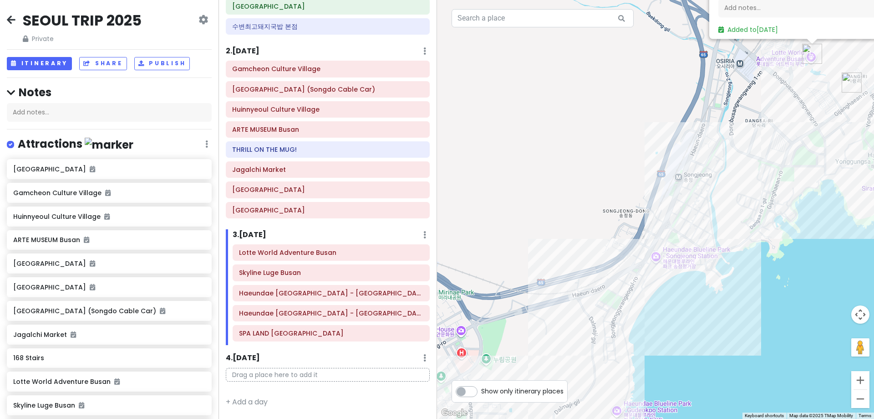
drag, startPoint x: 762, startPoint y: 363, endPoint x: 779, endPoint y: 323, distance: 43.5
click at [706, 323] on div "Lotte World Adventure Busan 4.1 (2,804) [STREET_ADDRESS] [PHONE_NUMBER][DATE][D…" at bounding box center [655, 209] width 437 height 419
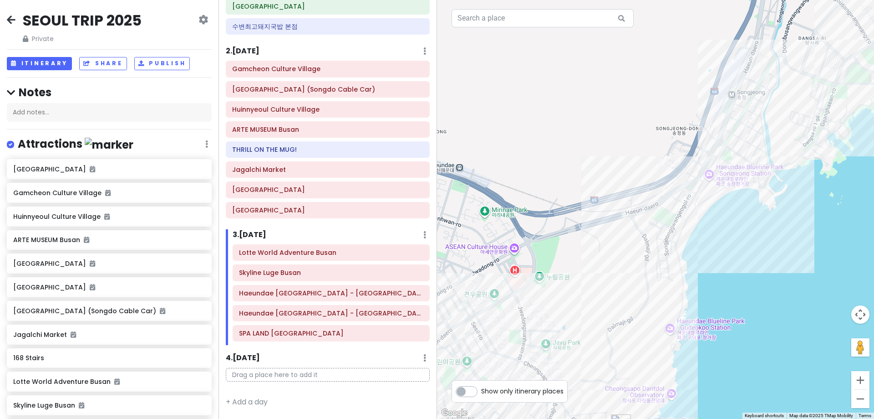
drag, startPoint x: 745, startPoint y: 329, endPoint x: 775, endPoint y: 307, distance: 36.8
click at [706, 307] on div "Lotte World Adventure Busan 4.1 (2,804) [STREET_ADDRESS] [PHONE_NUMBER][DATE][D…" at bounding box center [655, 209] width 437 height 419
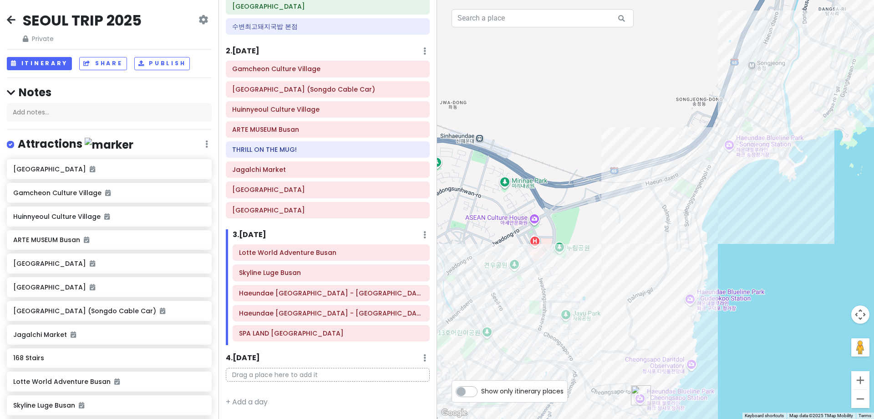
drag, startPoint x: 772, startPoint y: 306, endPoint x: 793, endPoint y: 276, distance: 36.3
click at [706, 276] on div "Lotte World Adventure Busan 4.1 (2,804) [STREET_ADDRESS] [PHONE_NUMBER][DATE][D…" at bounding box center [655, 209] width 437 height 419
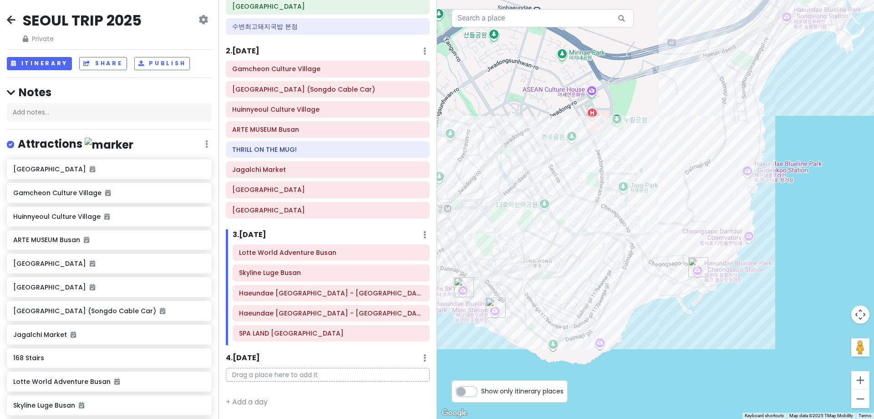
drag, startPoint x: 790, startPoint y: 276, endPoint x: 849, endPoint y: 148, distance: 141.6
click at [706, 148] on div "Lotte World Adventure Busan 4.1 (2,804) [STREET_ADDRESS] [PHONE_NUMBER][DATE][D…" at bounding box center [655, 209] width 437 height 419
click at [706, 181] on div "Lotte World Adventure Busan 4.1 (2,804) [STREET_ADDRESS] [PHONE_NUMBER][DATE][D…" at bounding box center [655, 209] width 437 height 419
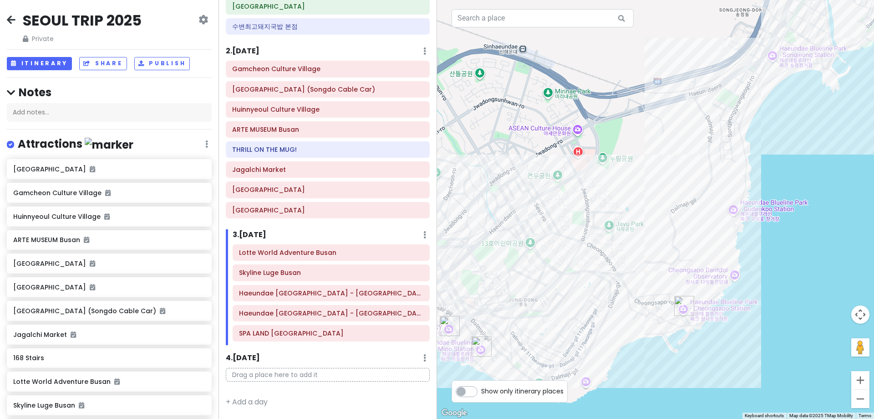
drag, startPoint x: 832, startPoint y: 159, endPoint x: 817, endPoint y: 200, distance: 43.5
click at [706, 200] on div "Lotte World Adventure Busan 4.1 (2,804) [STREET_ADDRESS] [PHONE_NUMBER][DATE][D…" at bounding box center [655, 209] width 437 height 419
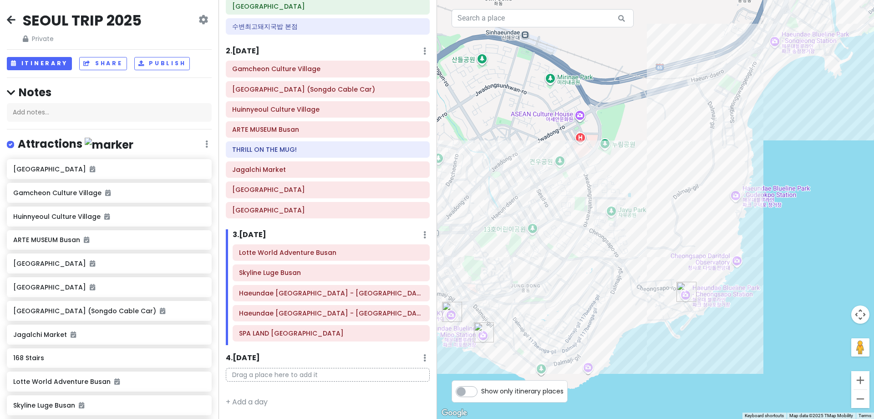
drag, startPoint x: 817, startPoint y: 193, endPoint x: 821, endPoint y: 170, distance: 23.1
click at [706, 170] on div "Lotte World Adventure Busan 4.1 (2,804) [STREET_ADDRESS] [PHONE_NUMBER][DATE][D…" at bounding box center [655, 209] width 437 height 419
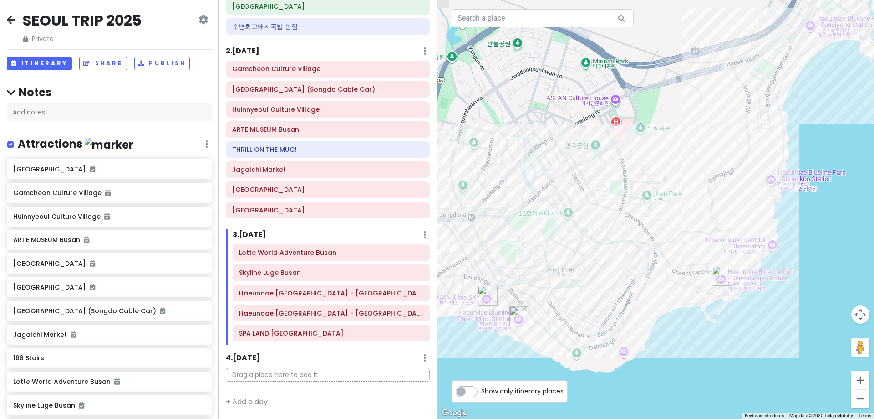
drag, startPoint x: 726, startPoint y: 277, endPoint x: 767, endPoint y: 271, distance: 41.4
click at [706, 271] on div "Lotte World Adventure Busan 4.1 (2,804) [STREET_ADDRESS] [PHONE_NUMBER][DATE][D…" at bounding box center [655, 209] width 437 height 419
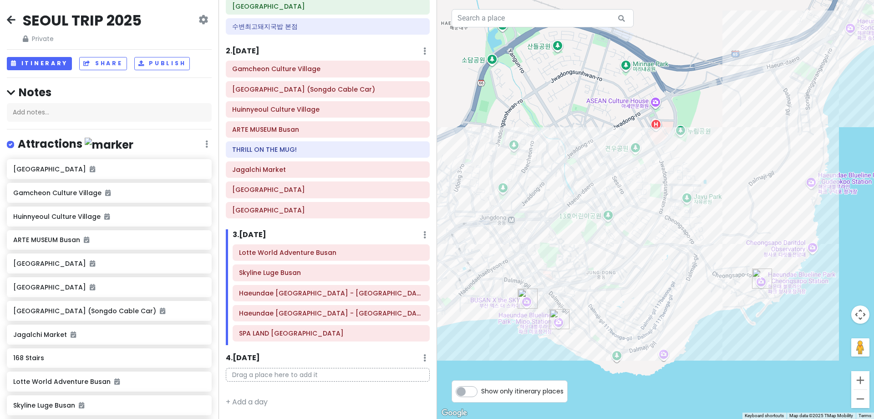
drag, startPoint x: 765, startPoint y: 305, endPoint x: 793, endPoint y: 314, distance: 29.7
click at [706, 314] on div "Lotte World Adventure Busan 4.1 (2,804) [STREET_ADDRESS] [PHONE_NUMBER][DATE][D…" at bounding box center [655, 209] width 437 height 419
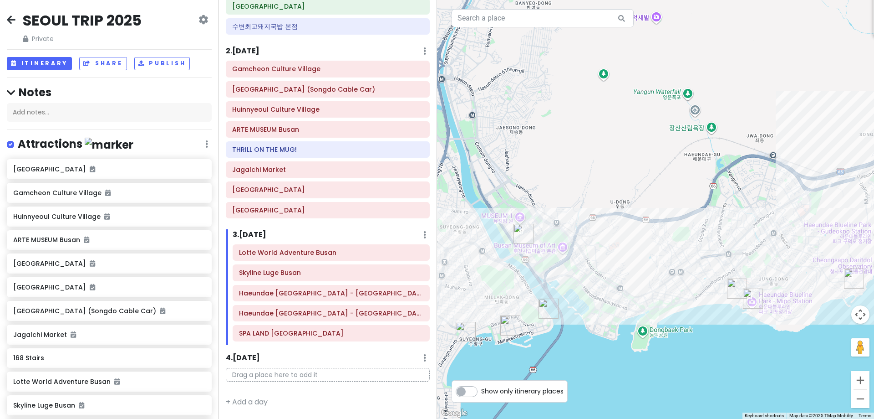
drag, startPoint x: 555, startPoint y: 378, endPoint x: 639, endPoint y: 359, distance: 86.5
click at [639, 359] on div "Lotte World Adventure Busan 4.1 (2,804) [STREET_ADDRESS] [PHONE_NUMBER][DATE][D…" at bounding box center [655, 209] width 437 height 419
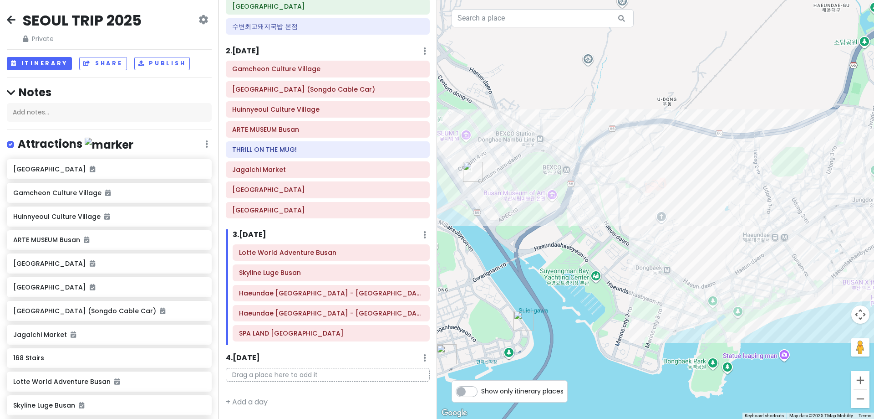
drag, startPoint x: 542, startPoint y: 256, endPoint x: 609, endPoint y: 286, distance: 73.4
click at [613, 286] on div "Lotte World Adventure Busan 4.1 (2,804) [STREET_ADDRESS] [PHONE_NUMBER][DATE][D…" at bounding box center [655, 209] width 437 height 419
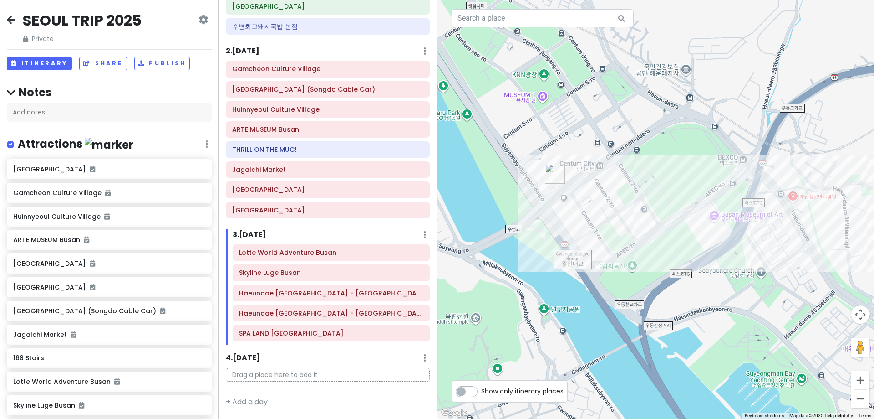
drag, startPoint x: 630, startPoint y: 241, endPoint x: 609, endPoint y: 228, distance: 24.1
click at [610, 228] on div "Lotte World Adventure Busan 4.1 (2,804) [STREET_ADDRESS] [PHONE_NUMBER][DATE][D…" at bounding box center [655, 209] width 437 height 419
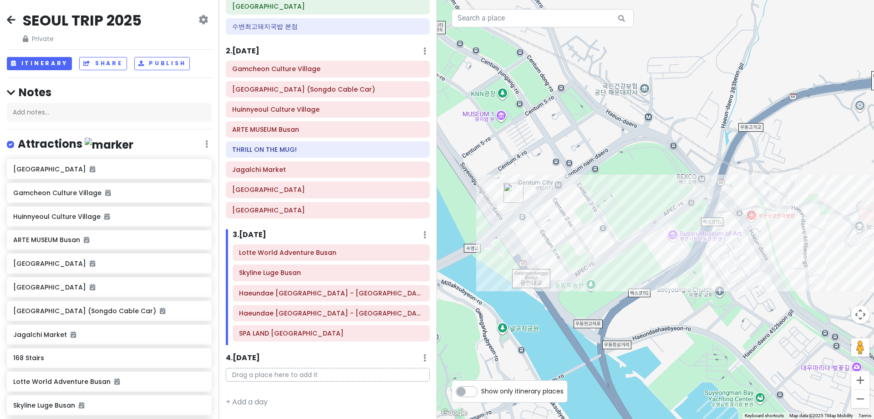
drag, startPoint x: 719, startPoint y: 187, endPoint x: 671, endPoint y: 218, distance: 56.8
click at [671, 218] on div "Lotte World Adventure Busan 4.1 (2,804) [STREET_ADDRESS] [PHONE_NUMBER][DATE][D…" at bounding box center [655, 209] width 437 height 419
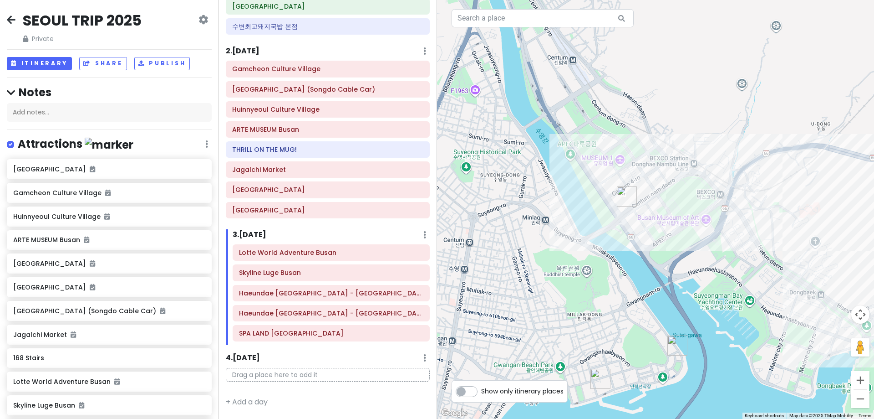
drag, startPoint x: 794, startPoint y: 152, endPoint x: 679, endPoint y: 161, distance: 116.1
click at [679, 161] on div "Lotte World Adventure Busan 4.1 (2,804) [STREET_ADDRESS] [PHONE_NUMBER][DATE][D…" at bounding box center [655, 209] width 437 height 419
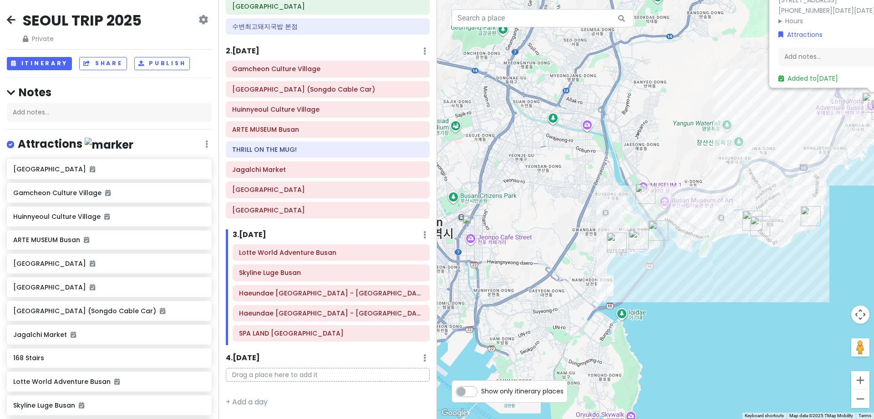
drag, startPoint x: 732, startPoint y: 165, endPoint x: 673, endPoint y: 216, distance: 77.8
click at [673, 216] on div "Lotte World Adventure Busan 4.1 (2,804) [STREET_ADDRESS] [PHONE_NUMBER][DATE][D…" at bounding box center [655, 209] width 437 height 419
